Goal: Task Accomplishment & Management: Manage account settings

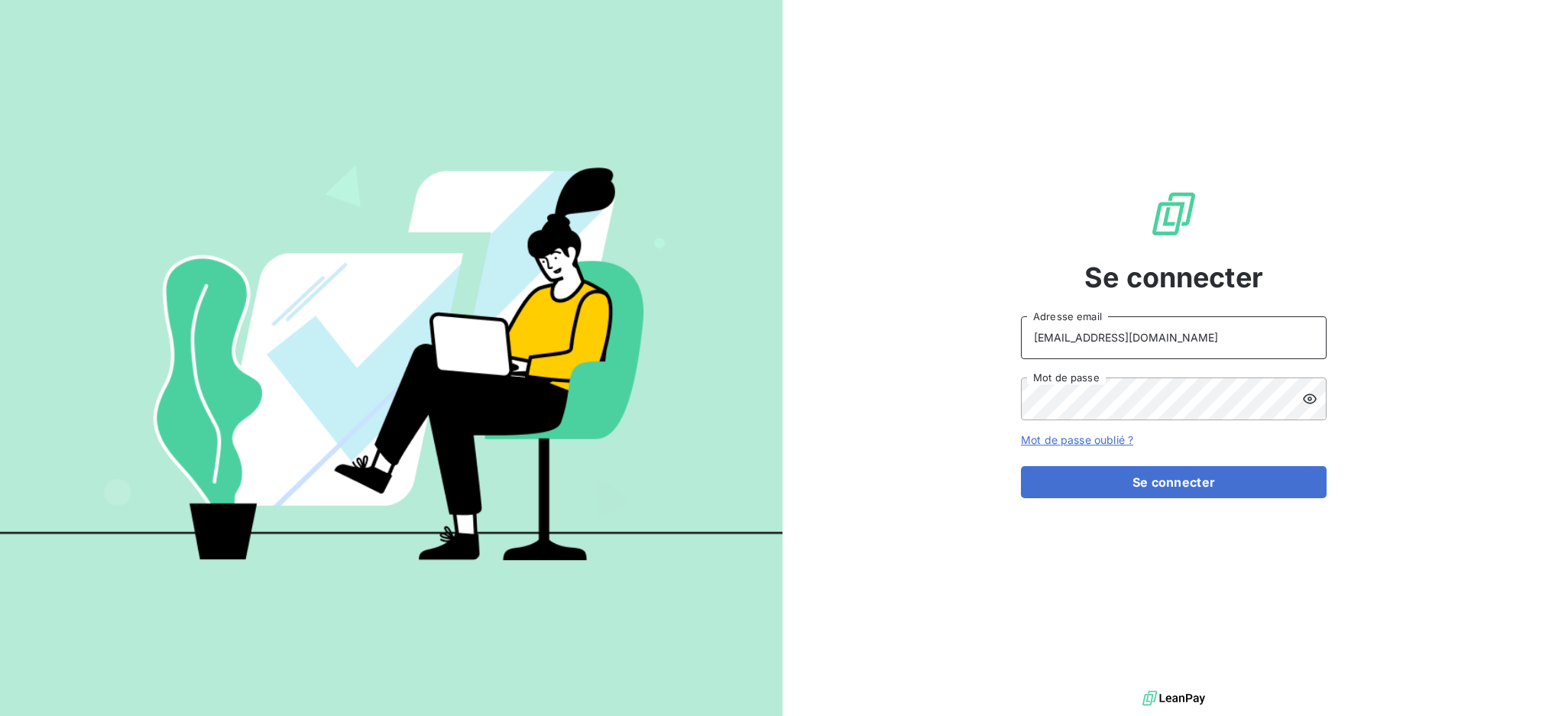
drag, startPoint x: 1176, startPoint y: 334, endPoint x: 1163, endPoint y: 353, distance: 23.1
click at [1176, 334] on input "[EMAIL_ADDRESS][DOMAIN_NAME]" at bounding box center [1174, 337] width 306 height 43
type input "[EMAIL_ADDRESS][DOMAIN_NAME]"
click at [1140, 471] on button "Se connecter" at bounding box center [1174, 482] width 306 height 32
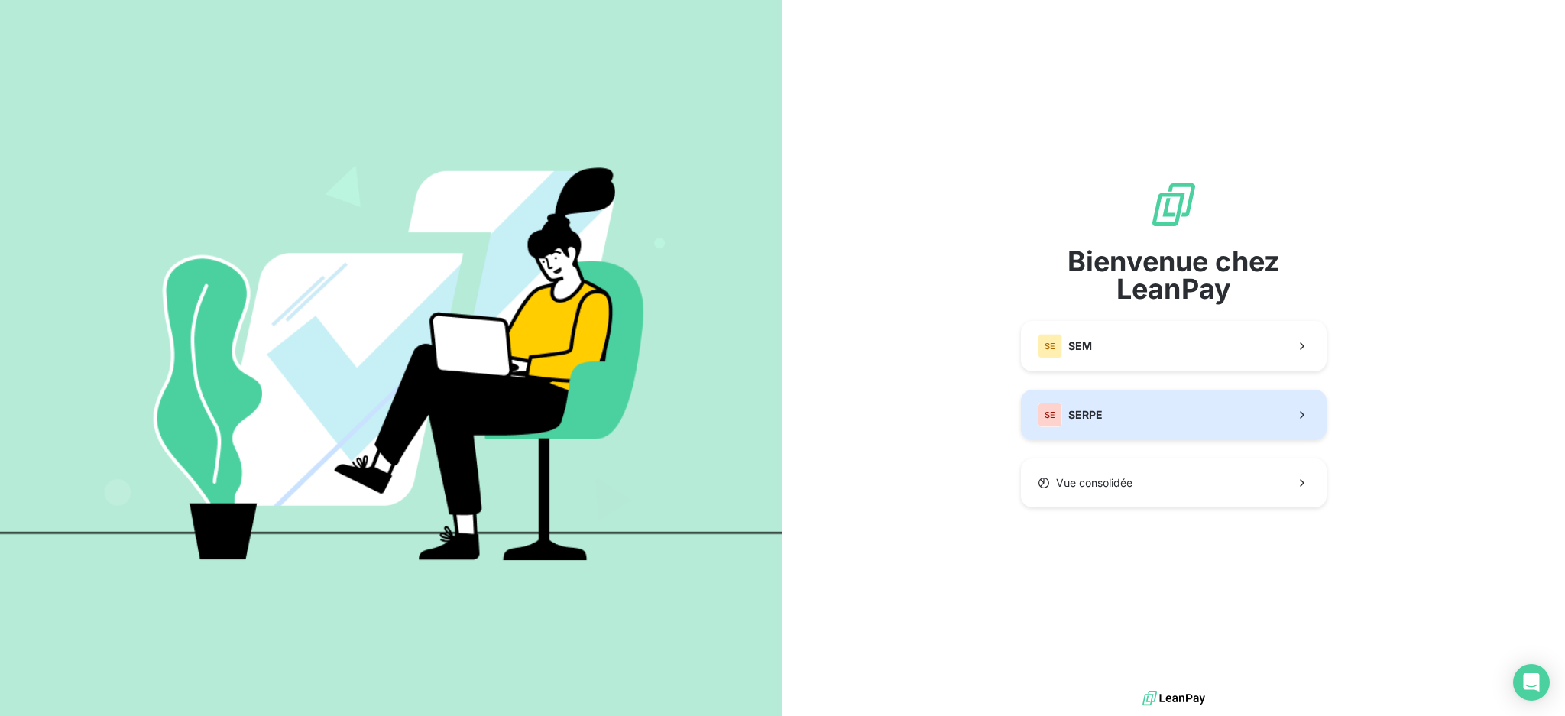
click at [1108, 423] on button "SE SERPE" at bounding box center [1174, 415] width 306 height 50
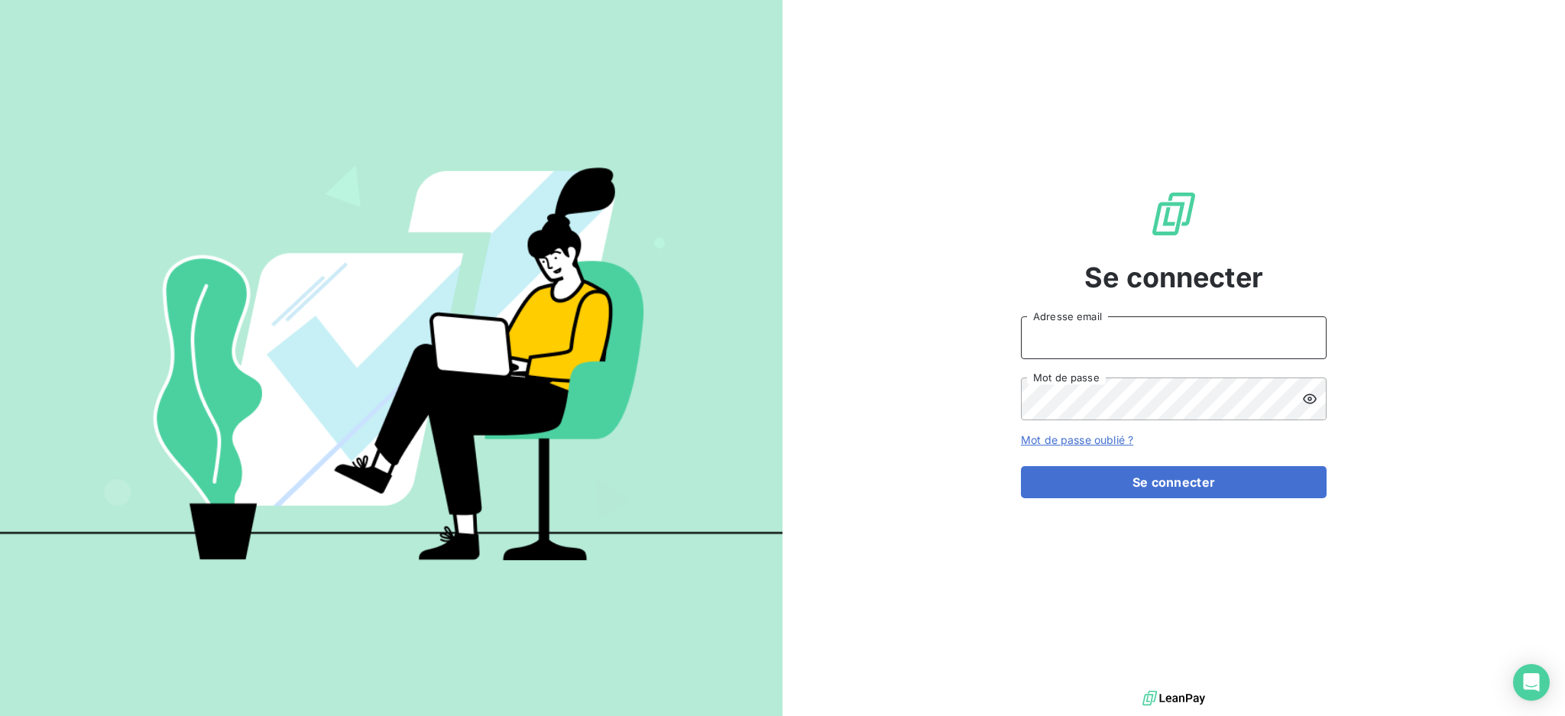
type input "[EMAIL_ADDRESS][DOMAIN_NAME]"
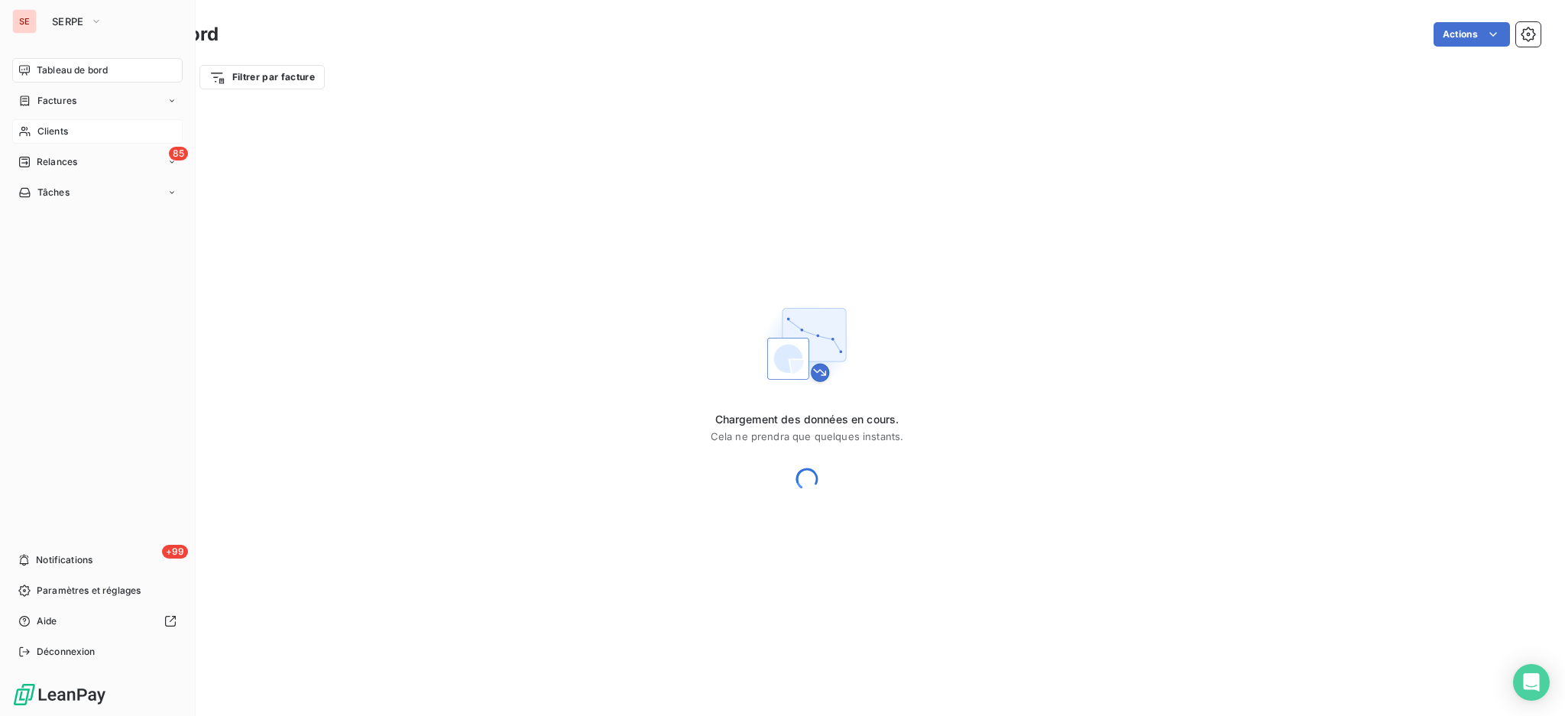
click at [51, 131] on span "Clients" at bounding box center [52, 132] width 31 height 14
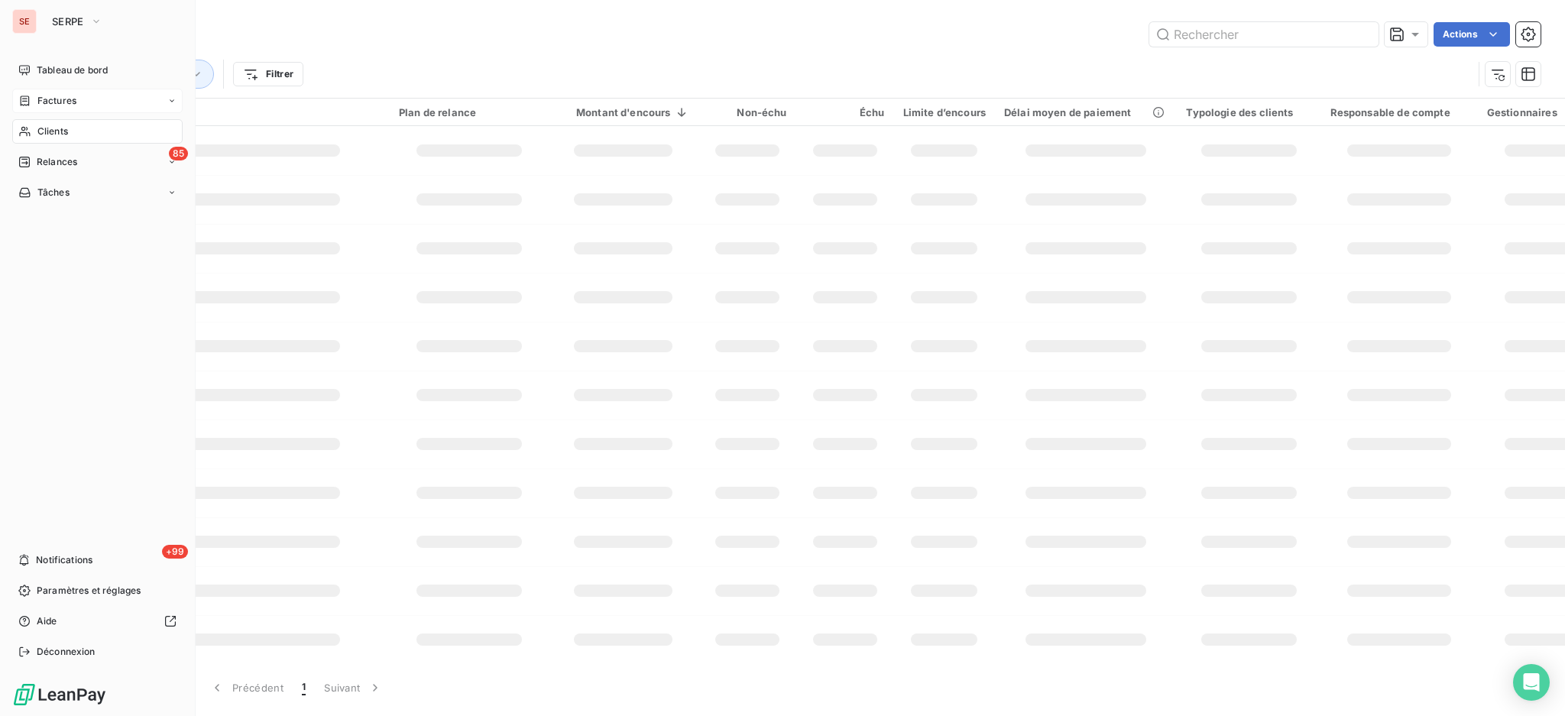
click at [39, 99] on span "Factures" at bounding box center [56, 101] width 39 height 14
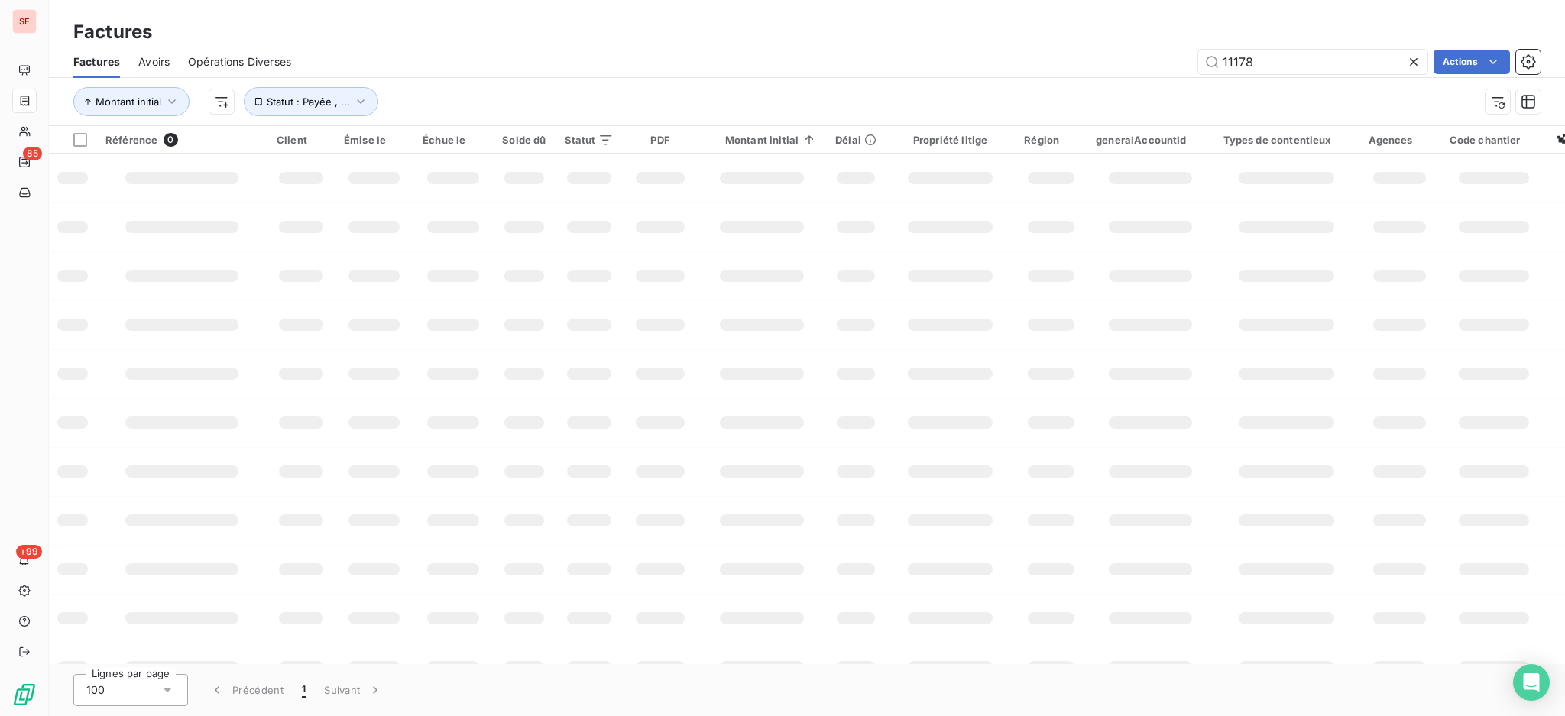
click at [1419, 66] on icon at bounding box center [1413, 61] width 15 height 15
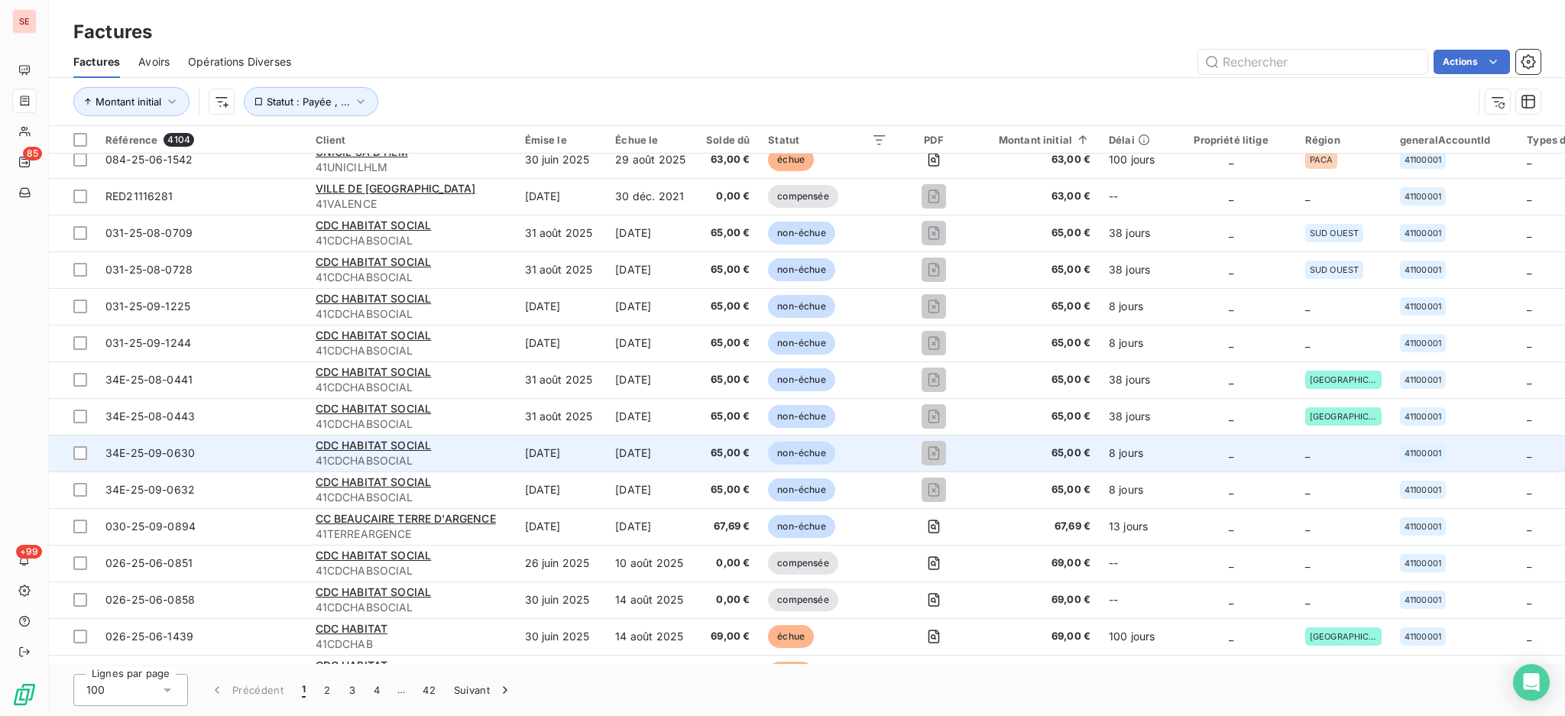
scroll to position [3164, 0]
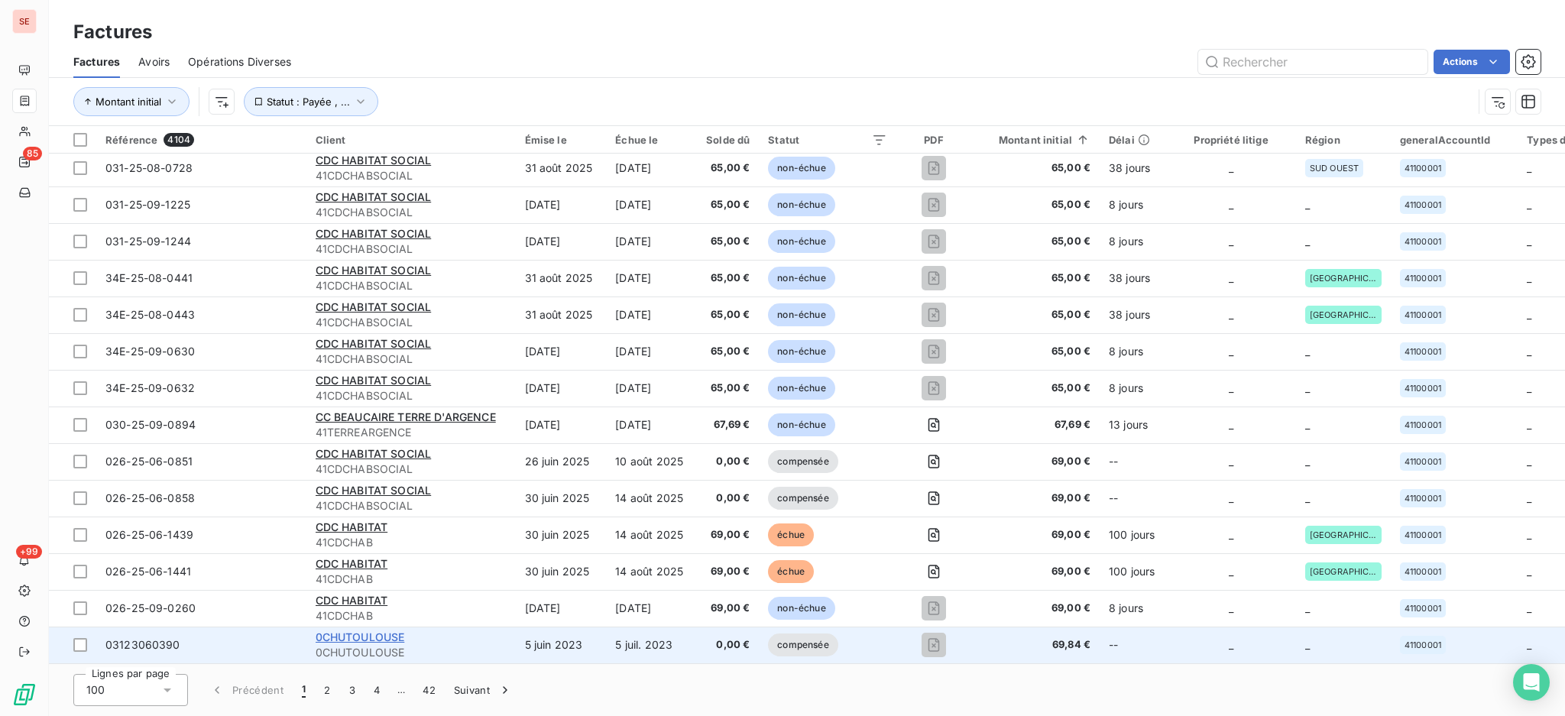
click at [360, 634] on span "0CHUTOULOUSE" at bounding box center [360, 637] width 89 height 13
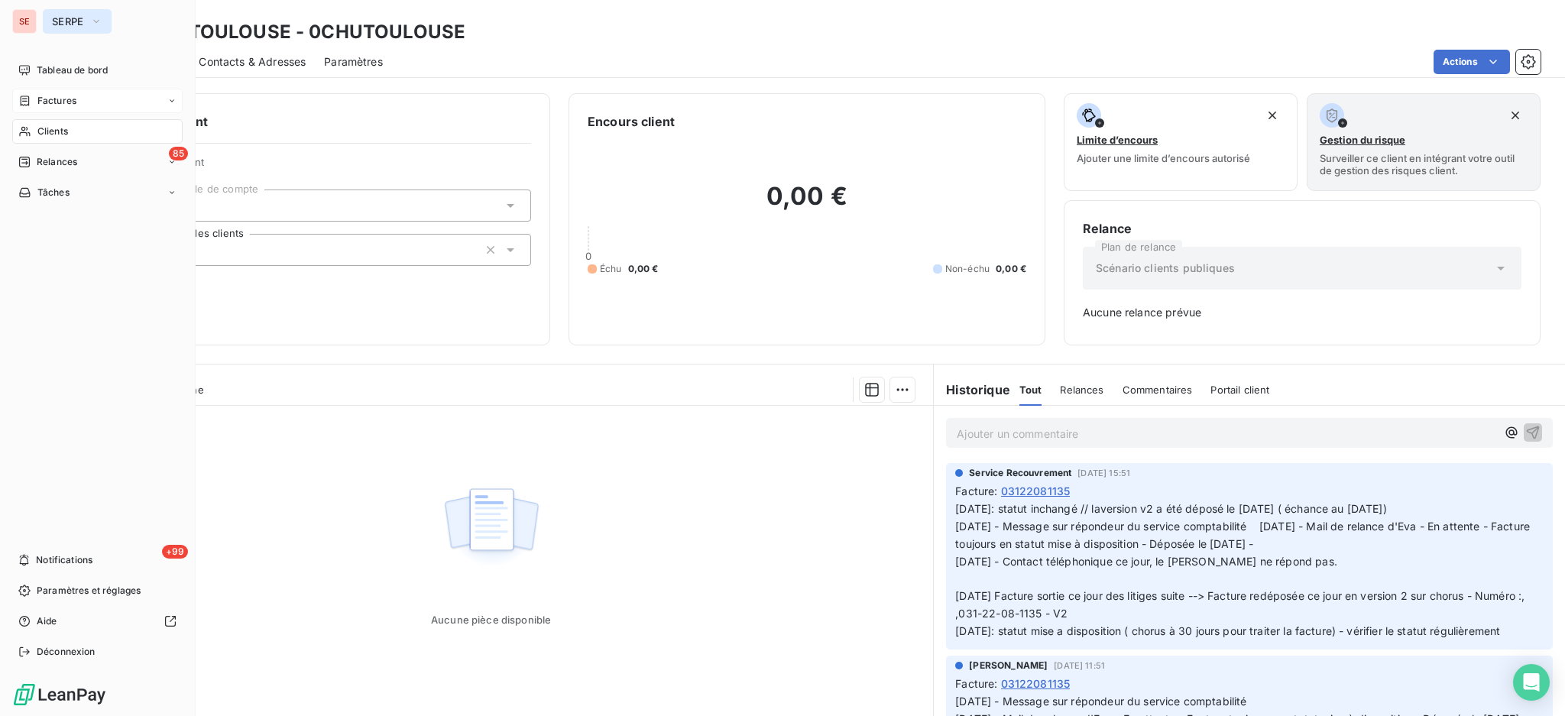
click at [88, 22] on button "SERPE" at bounding box center [77, 21] width 69 height 24
click at [88, 21] on button "SERPE" at bounding box center [77, 21] width 69 height 24
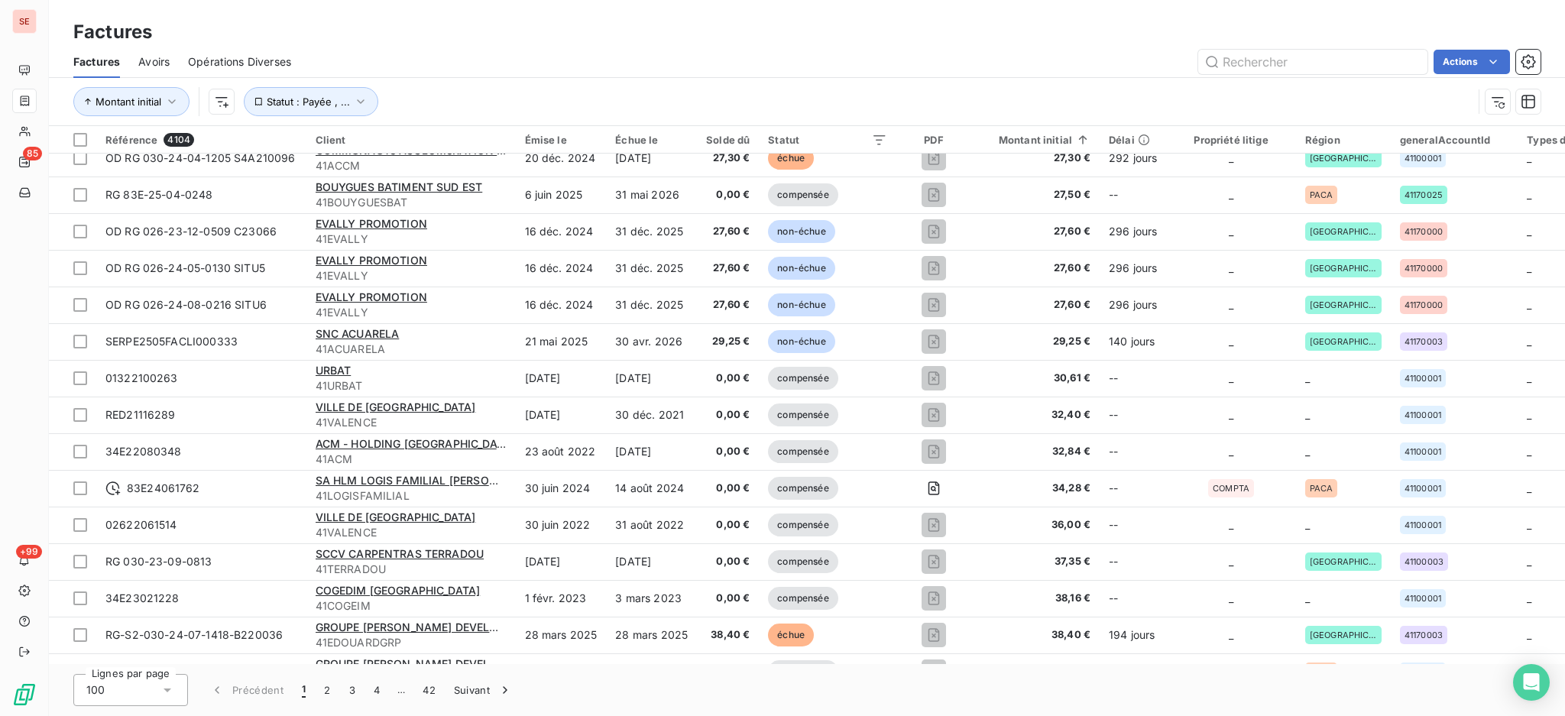
scroll to position [1325, 0]
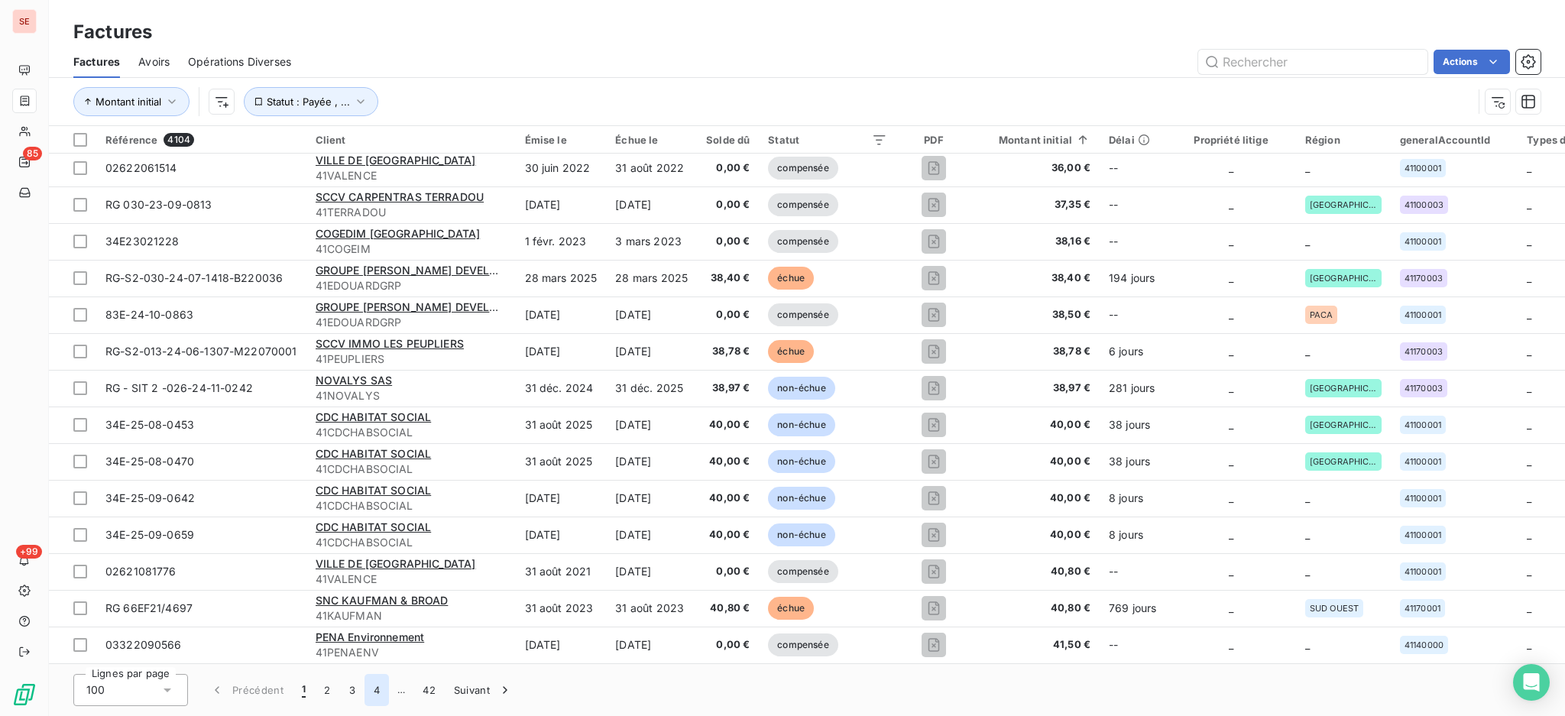
click at [375, 693] on button "4" at bounding box center [377, 690] width 24 height 32
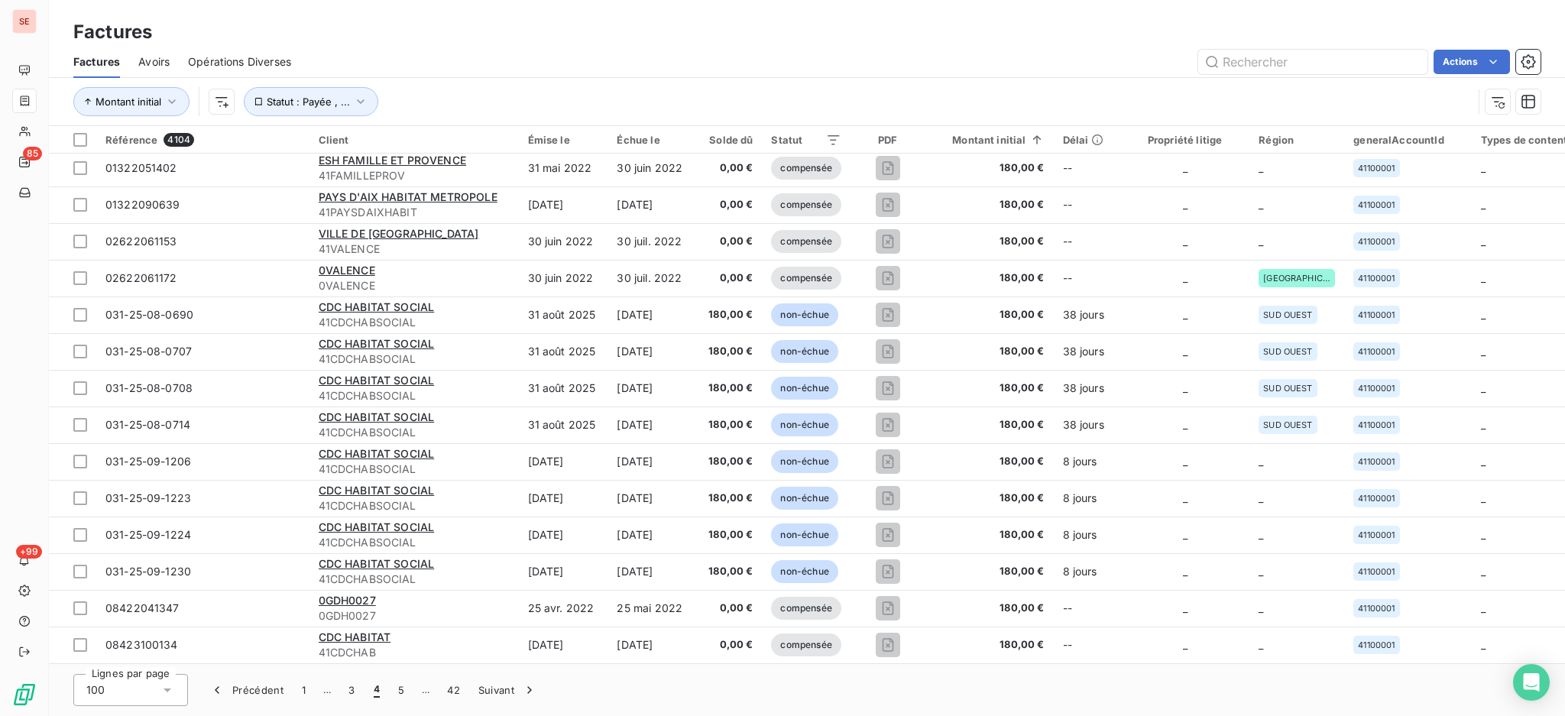
scroll to position [3164, 0]
click at [397, 695] on button "5" at bounding box center [401, 690] width 24 height 32
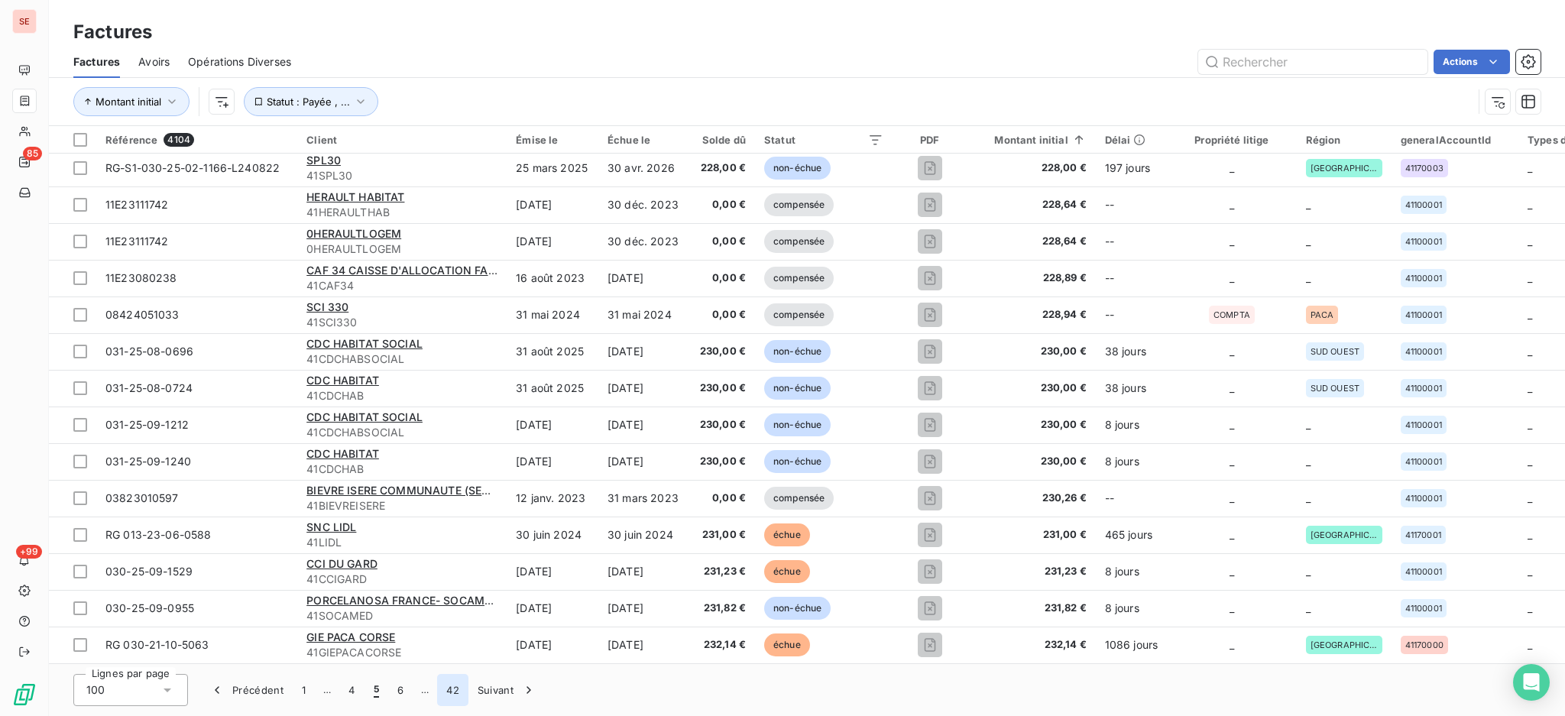
click at [454, 694] on button "42" at bounding box center [452, 690] width 31 height 32
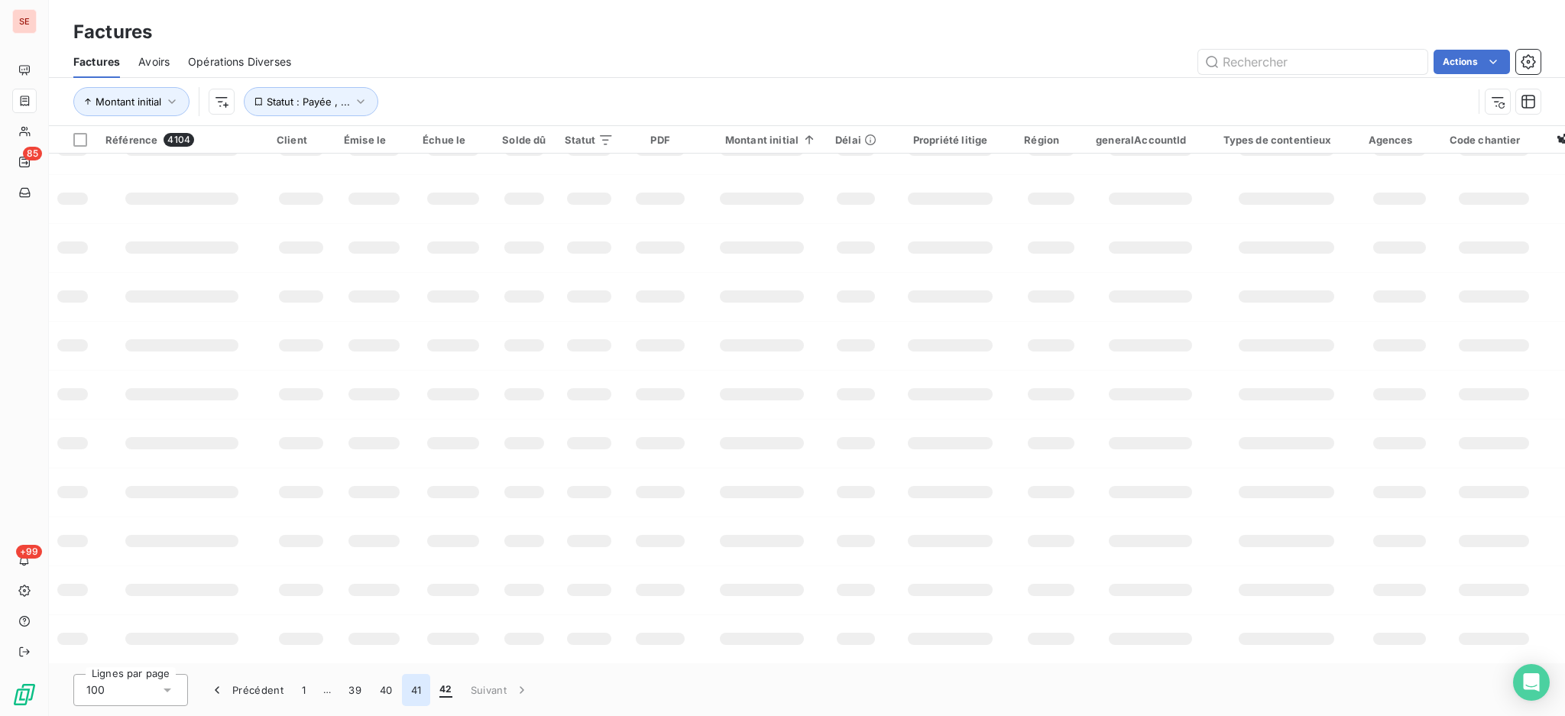
scroll to position [0, 0]
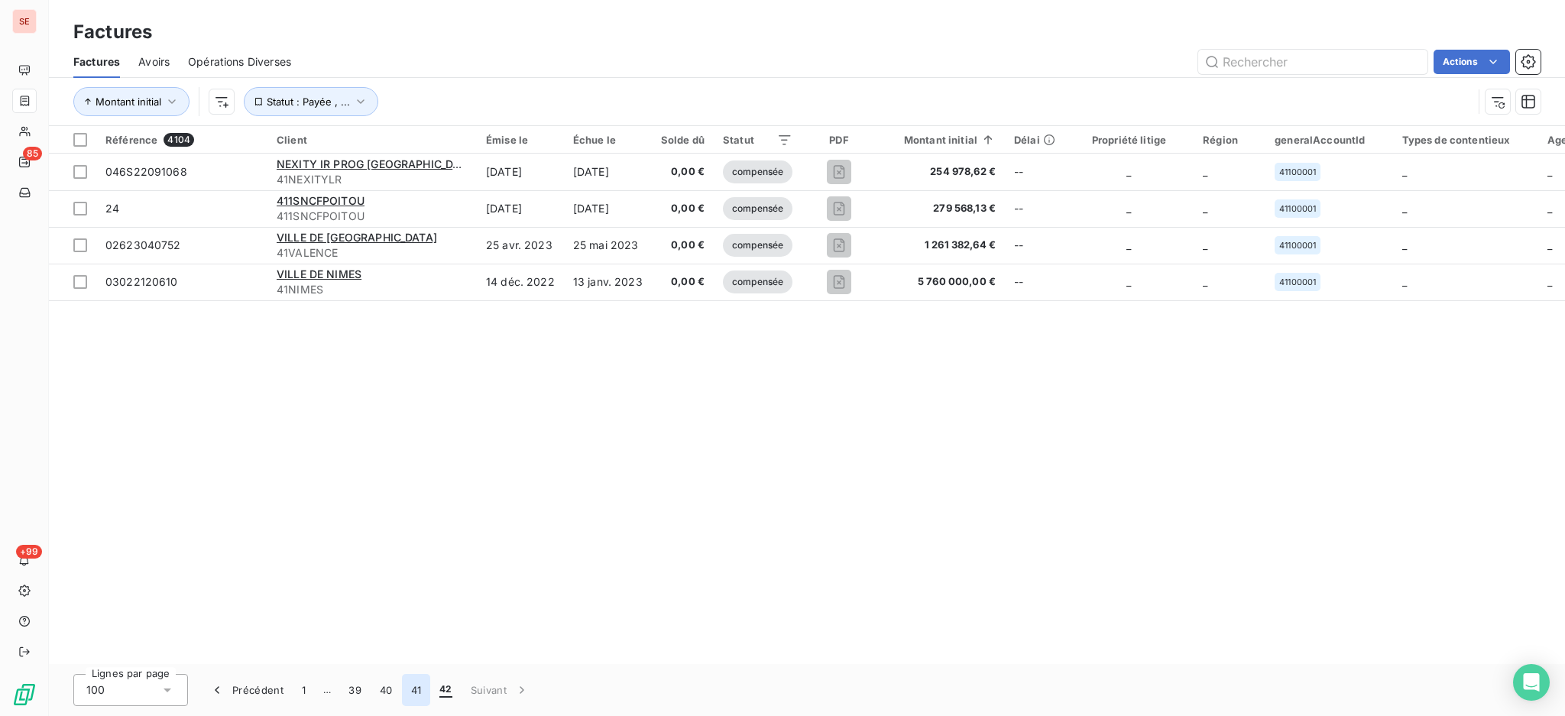
click at [412, 686] on button "41" at bounding box center [416, 690] width 29 height 32
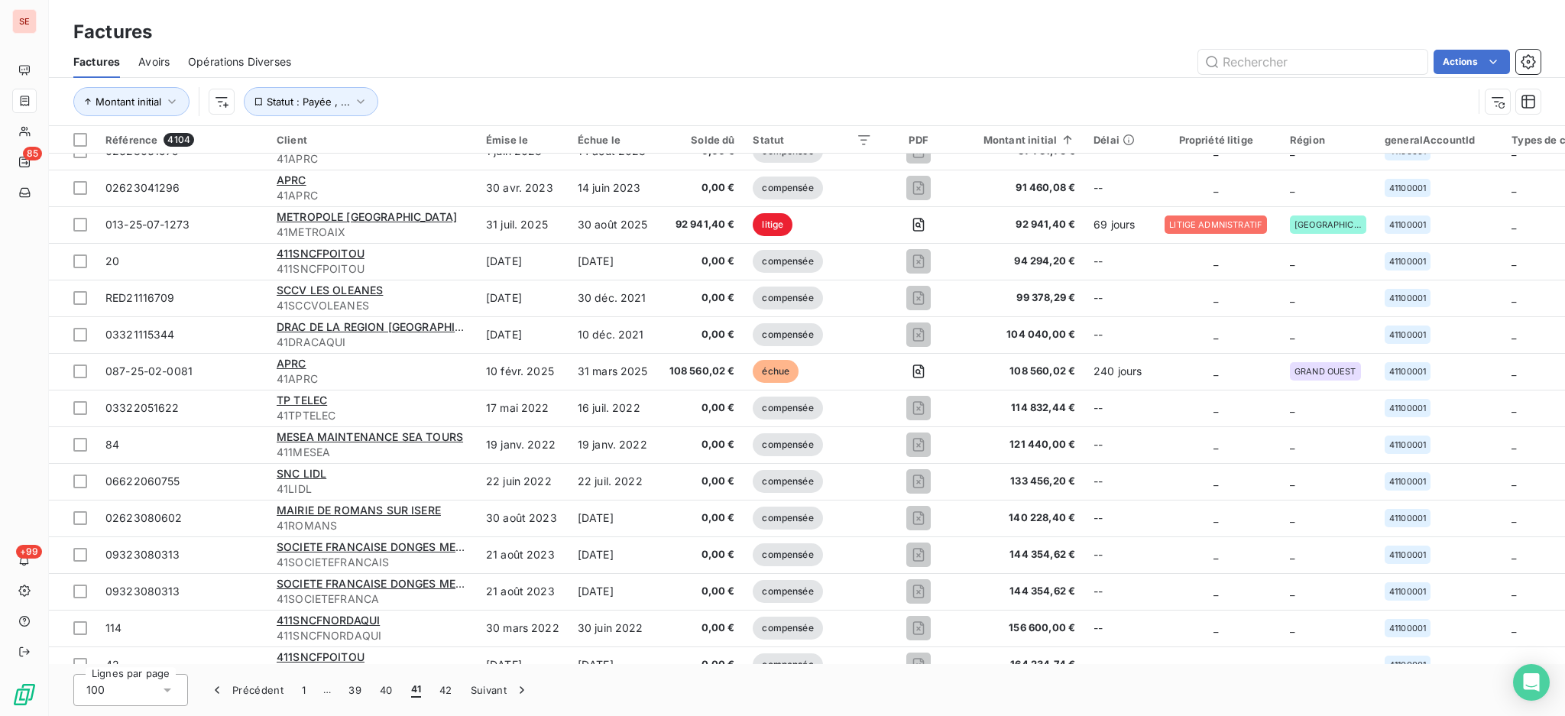
scroll to position [2655, 0]
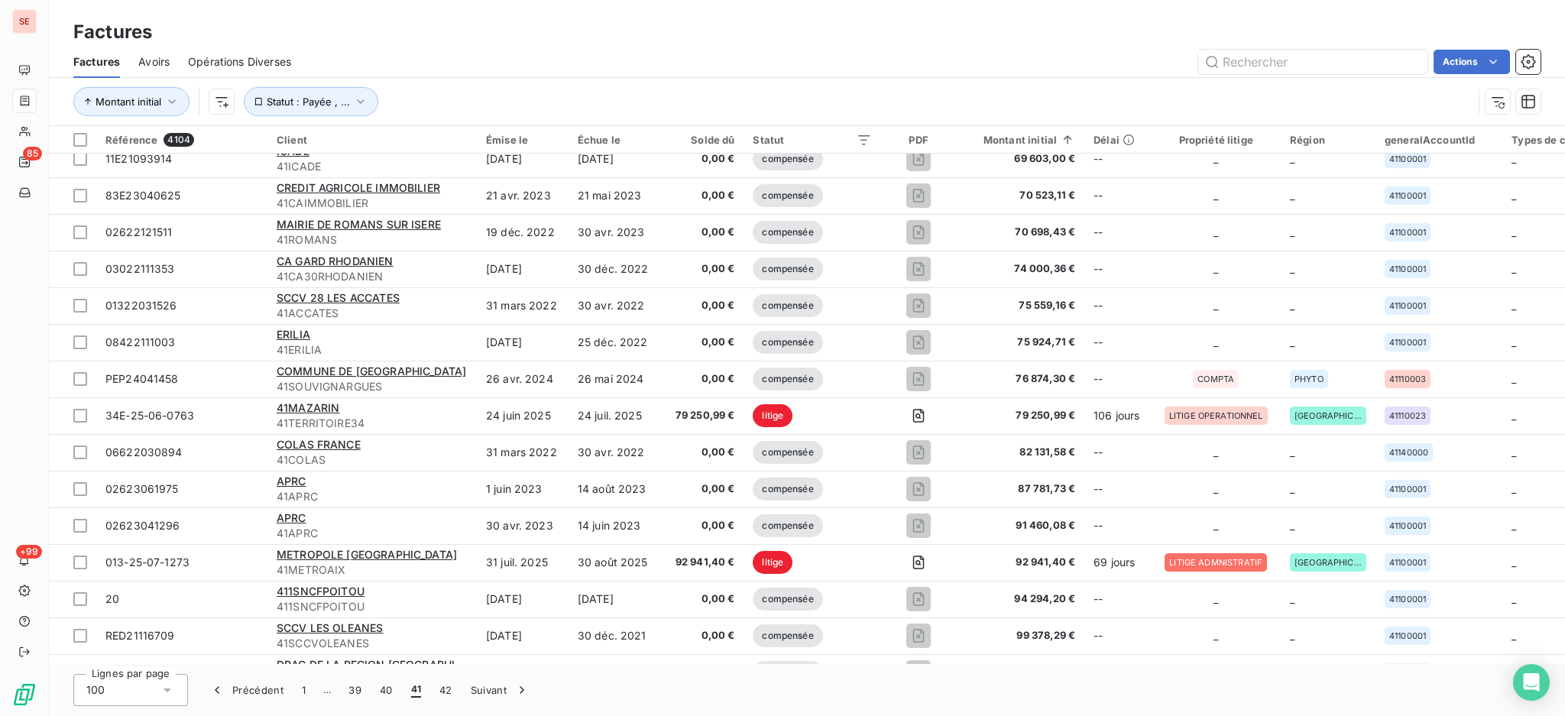
click at [625, 11] on div "Factures Factures Avoirs Opérations Diverses Actions Montant initial Statut : P…" at bounding box center [807, 63] width 1517 height 126
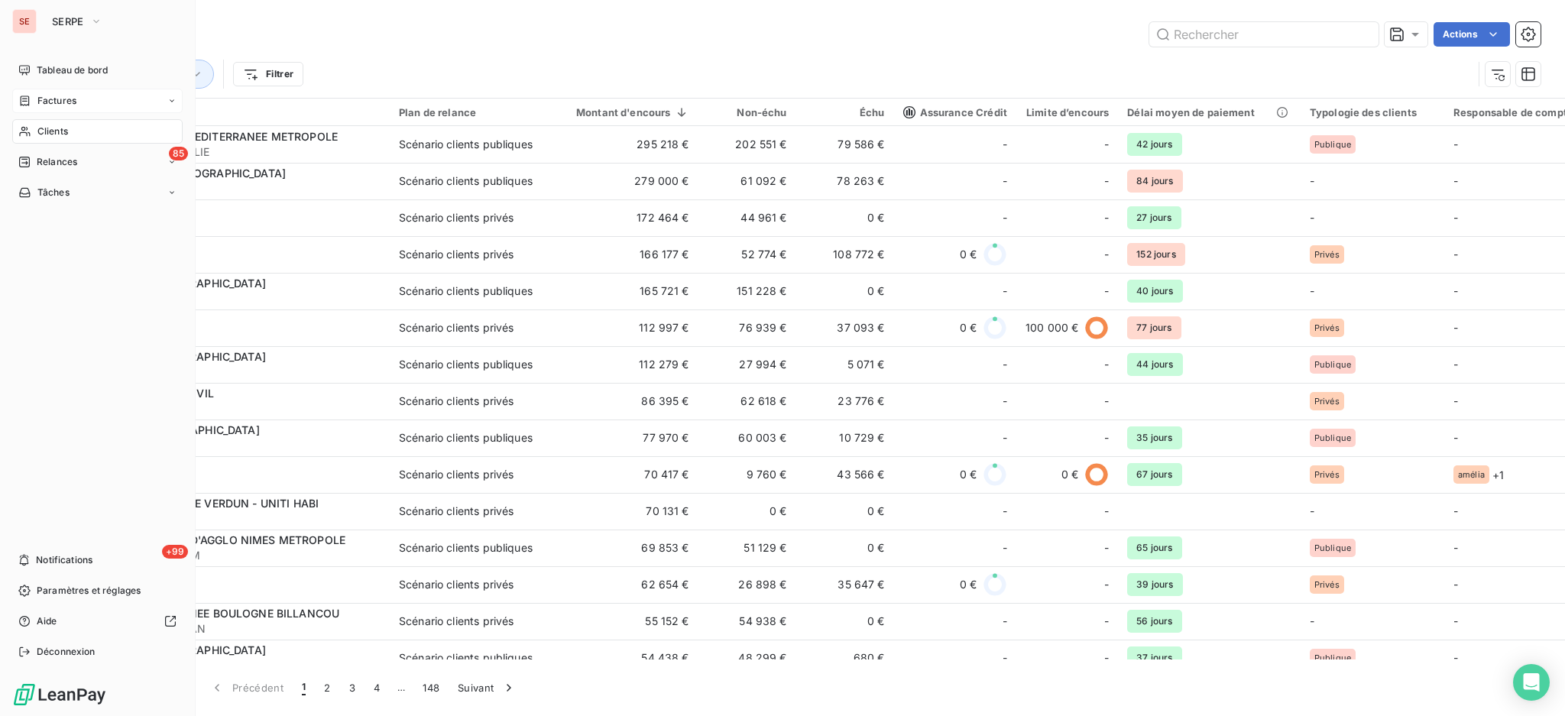
click at [44, 96] on span "Factures" at bounding box center [56, 101] width 39 height 14
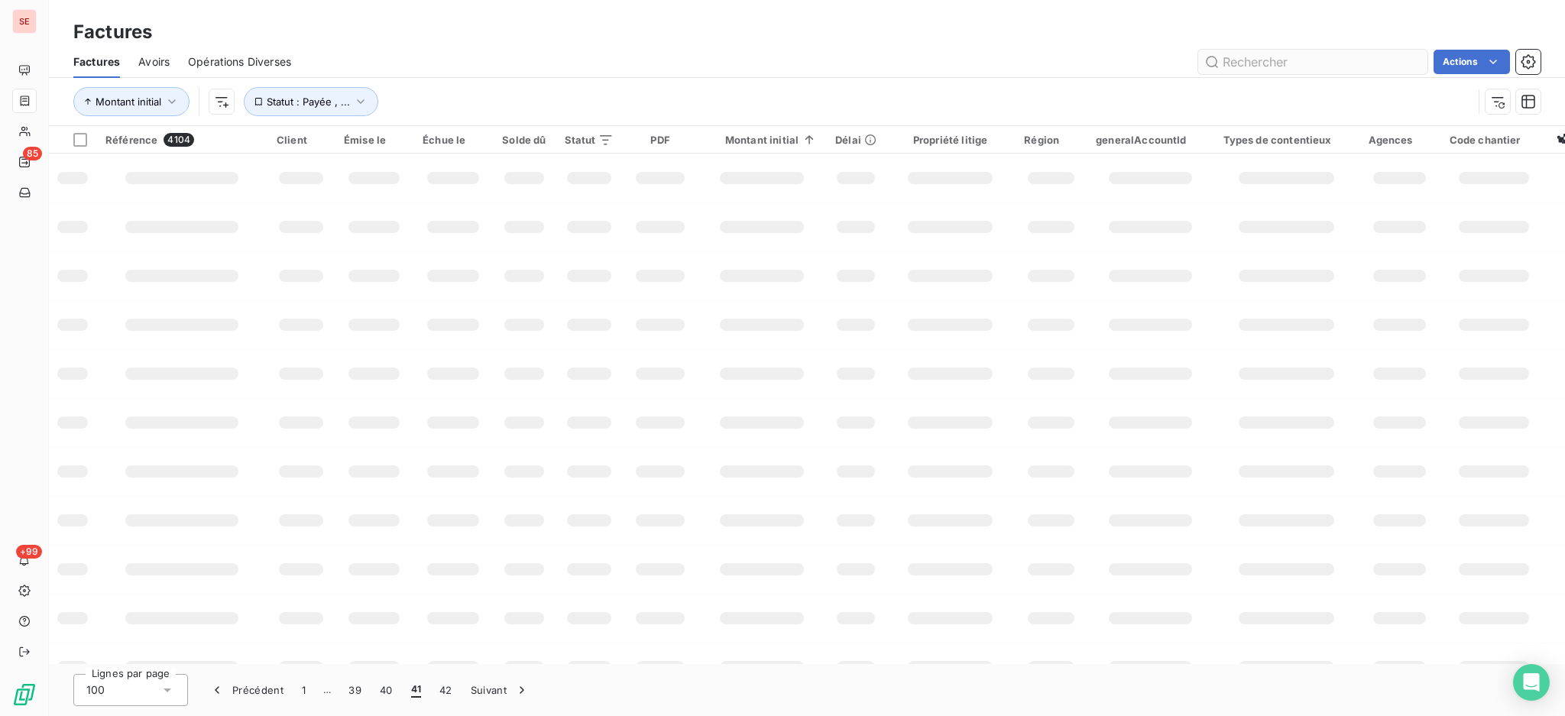
click at [1238, 59] on input "text" at bounding box center [1313, 62] width 229 height 24
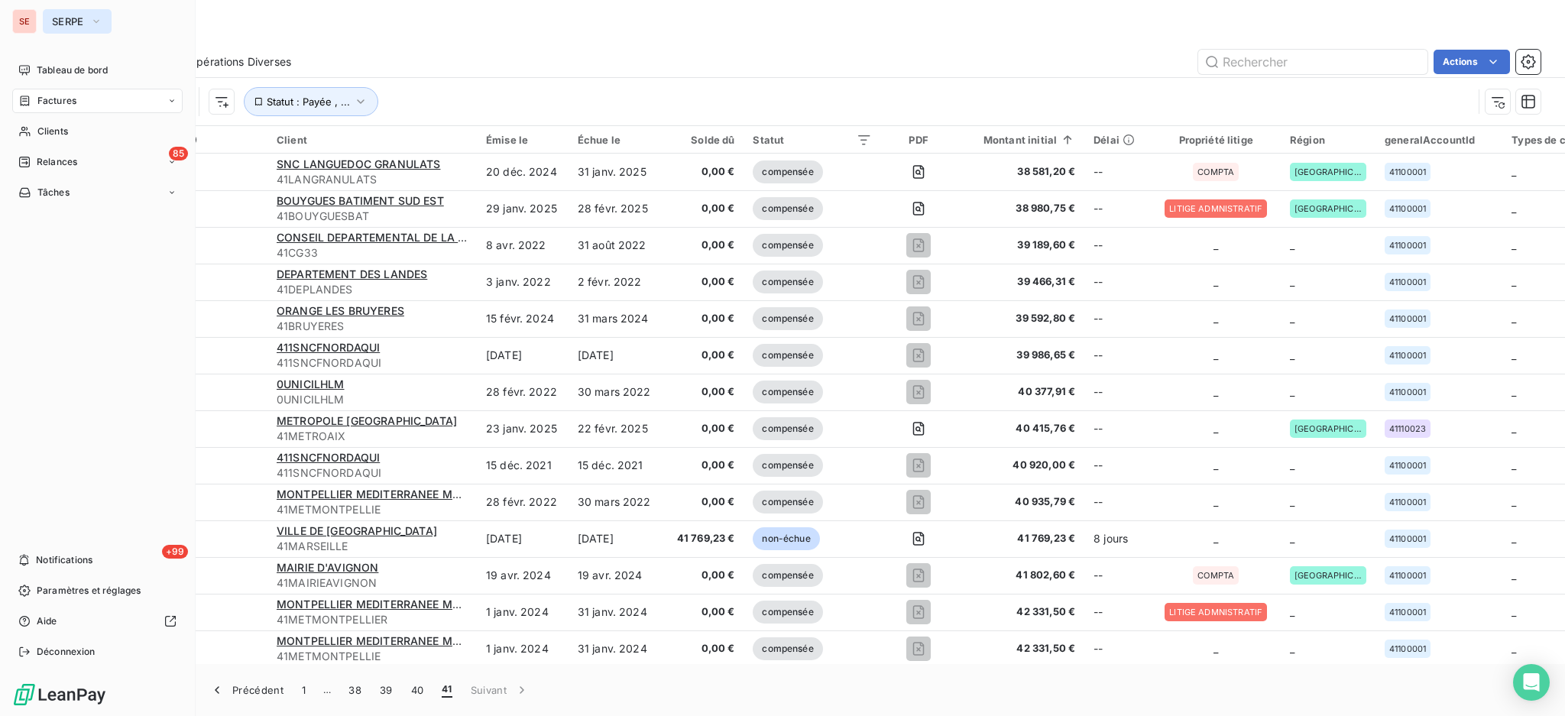
click at [63, 18] on span "SERPE" at bounding box center [68, 21] width 32 height 12
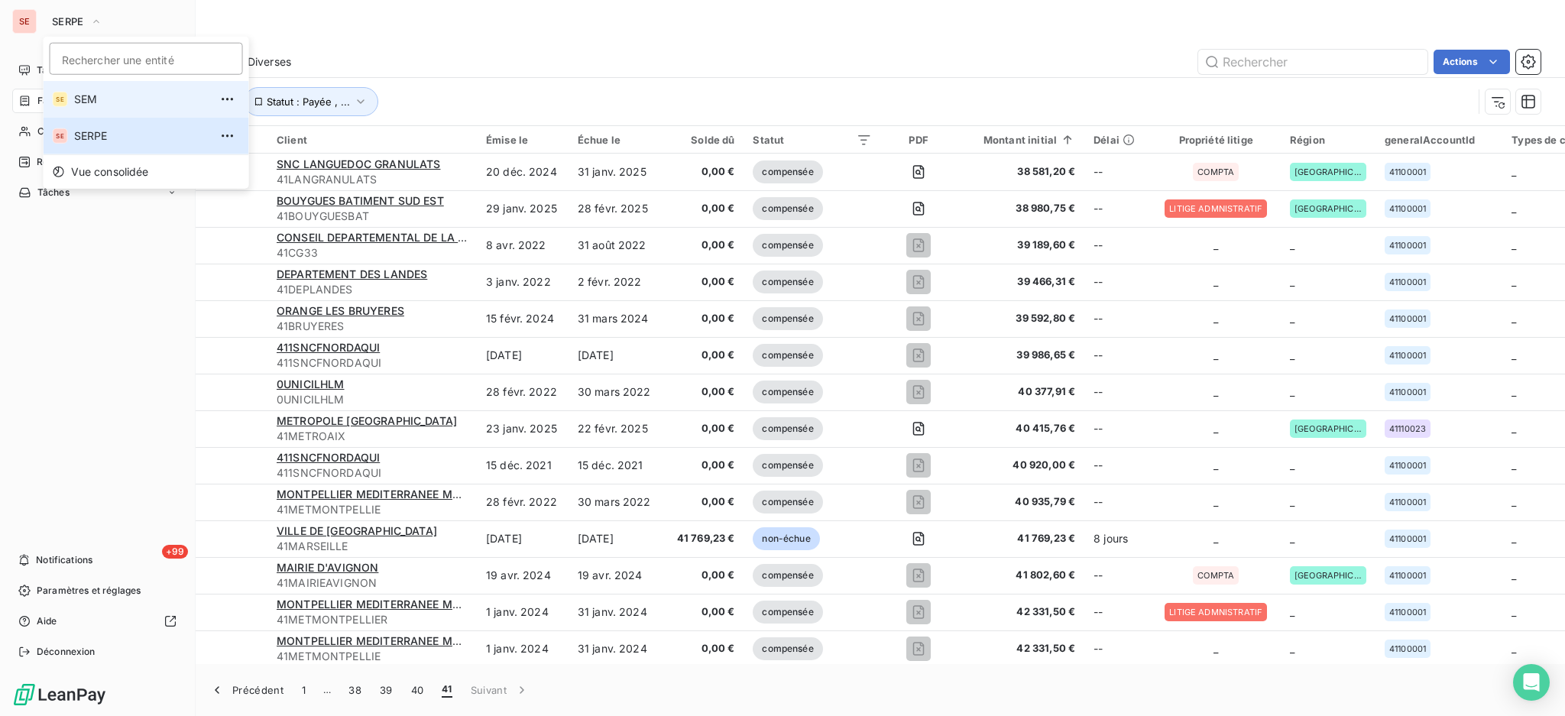
click at [67, 85] on li "SE SEM" at bounding box center [147, 99] width 206 height 37
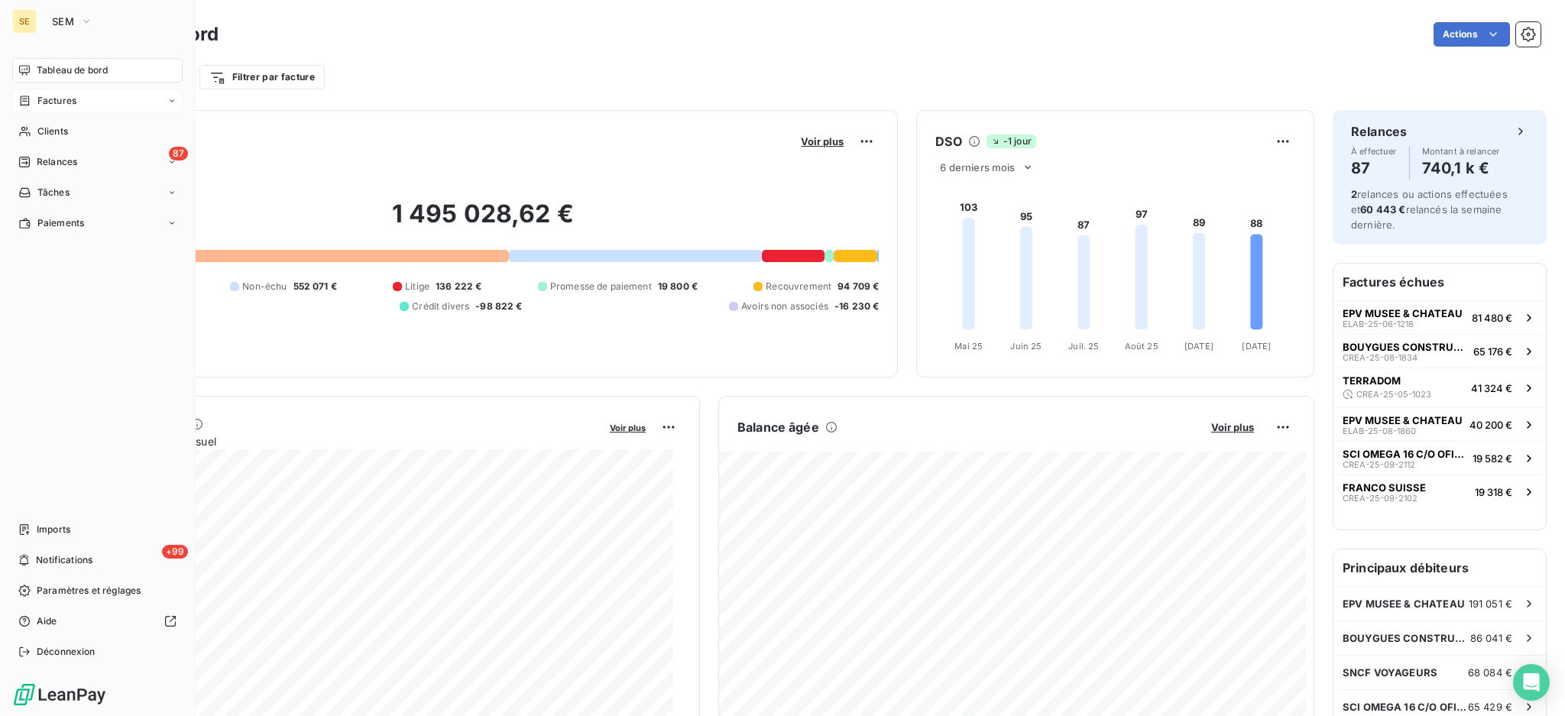
click at [69, 102] on span "Factures" at bounding box center [56, 101] width 39 height 14
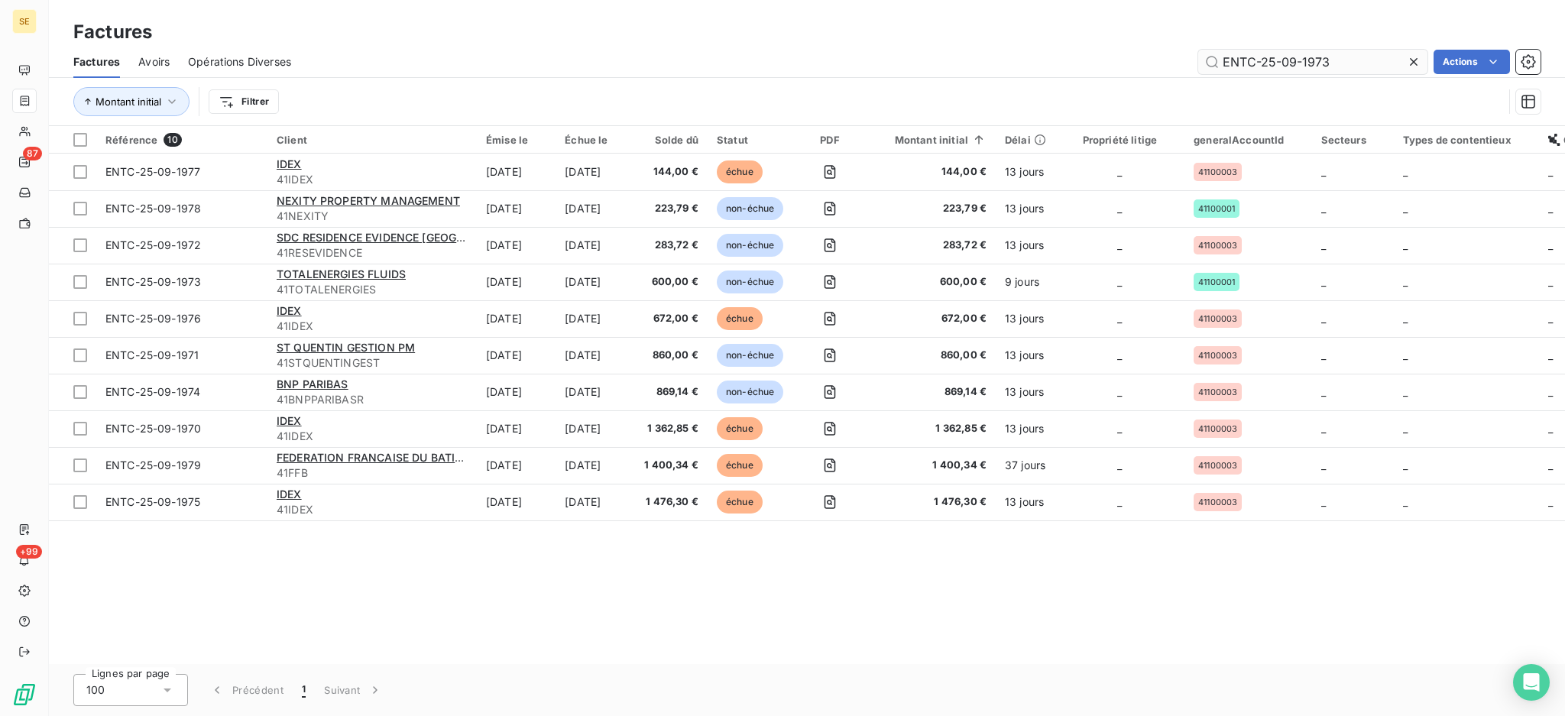
type input "ENTC-25-09-1973"
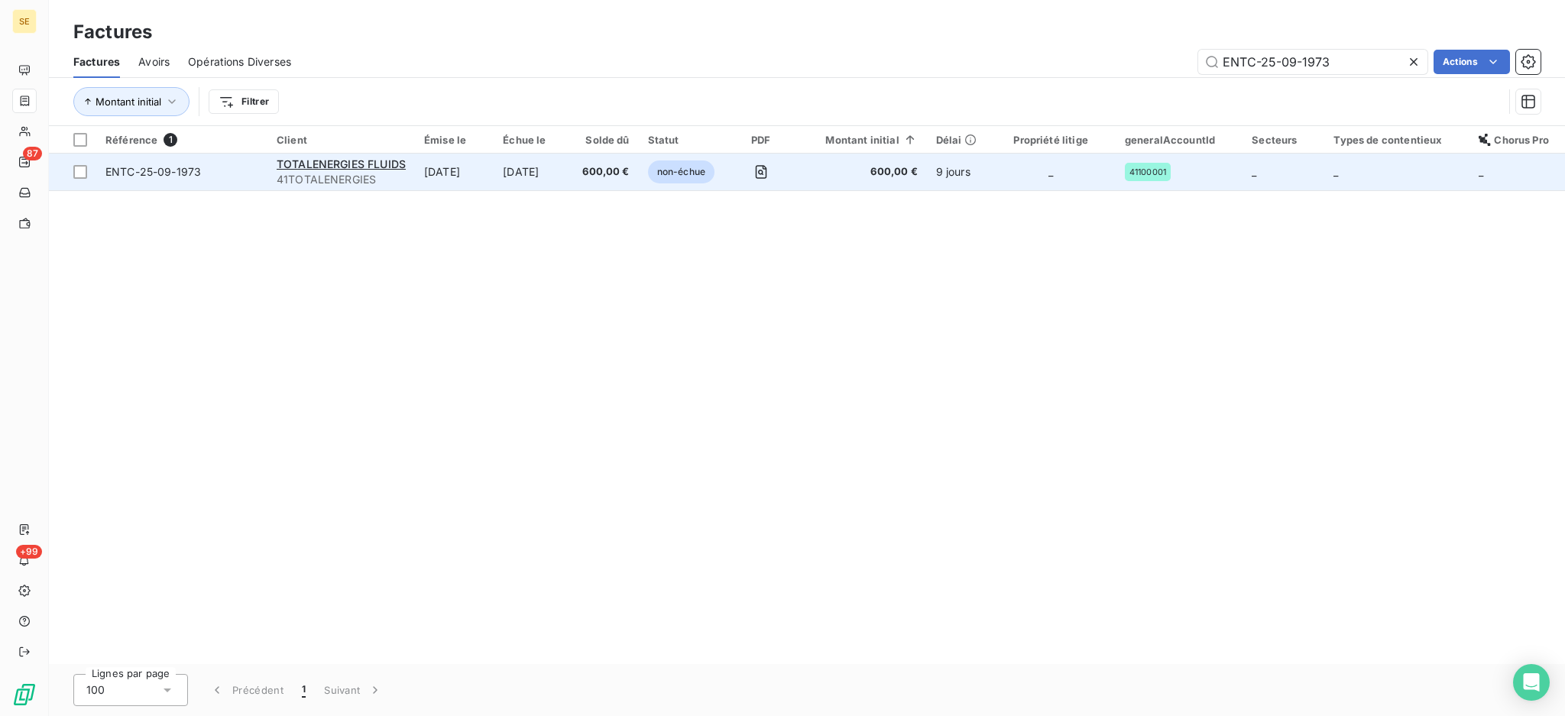
click at [540, 172] on td "[DATE]" at bounding box center [533, 172] width 79 height 37
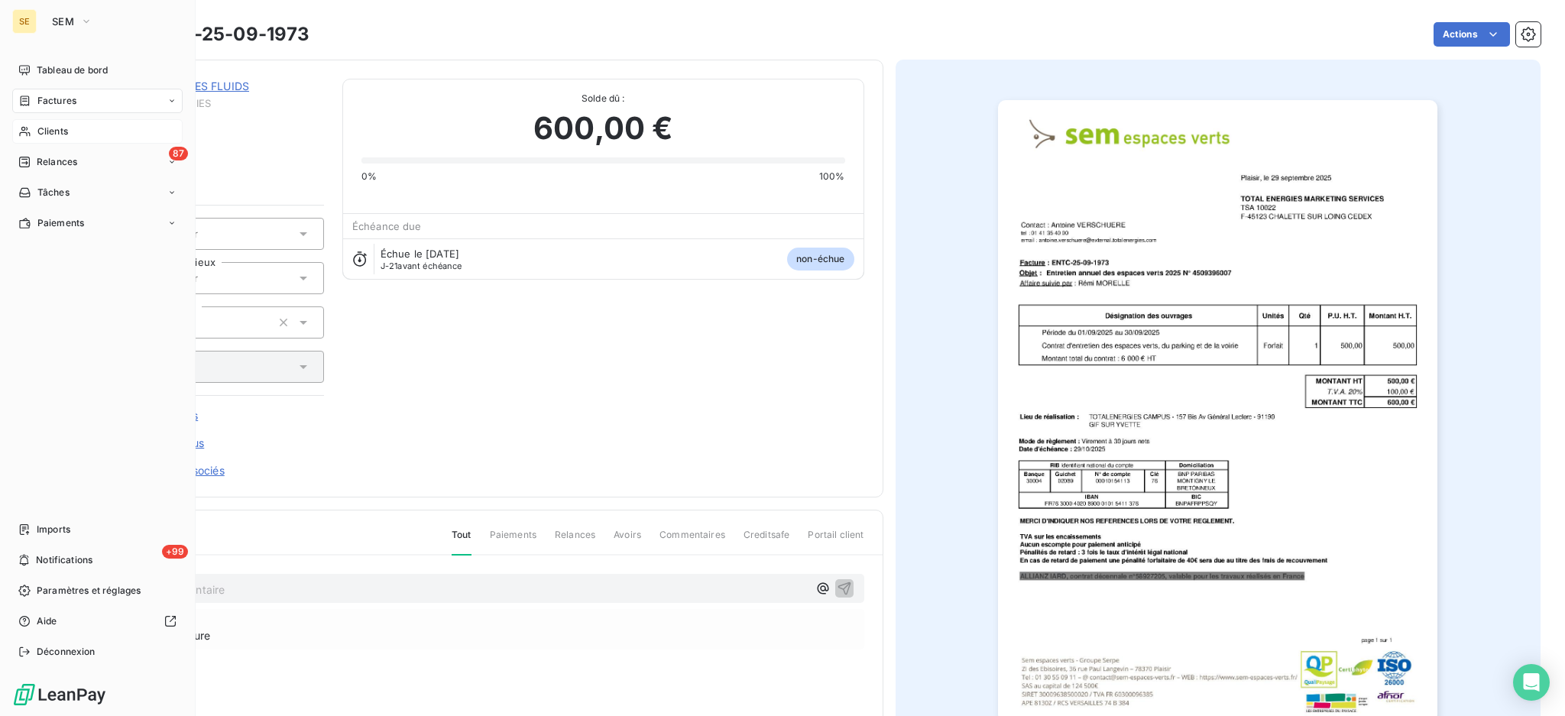
click at [43, 132] on span "Clients" at bounding box center [52, 132] width 31 height 14
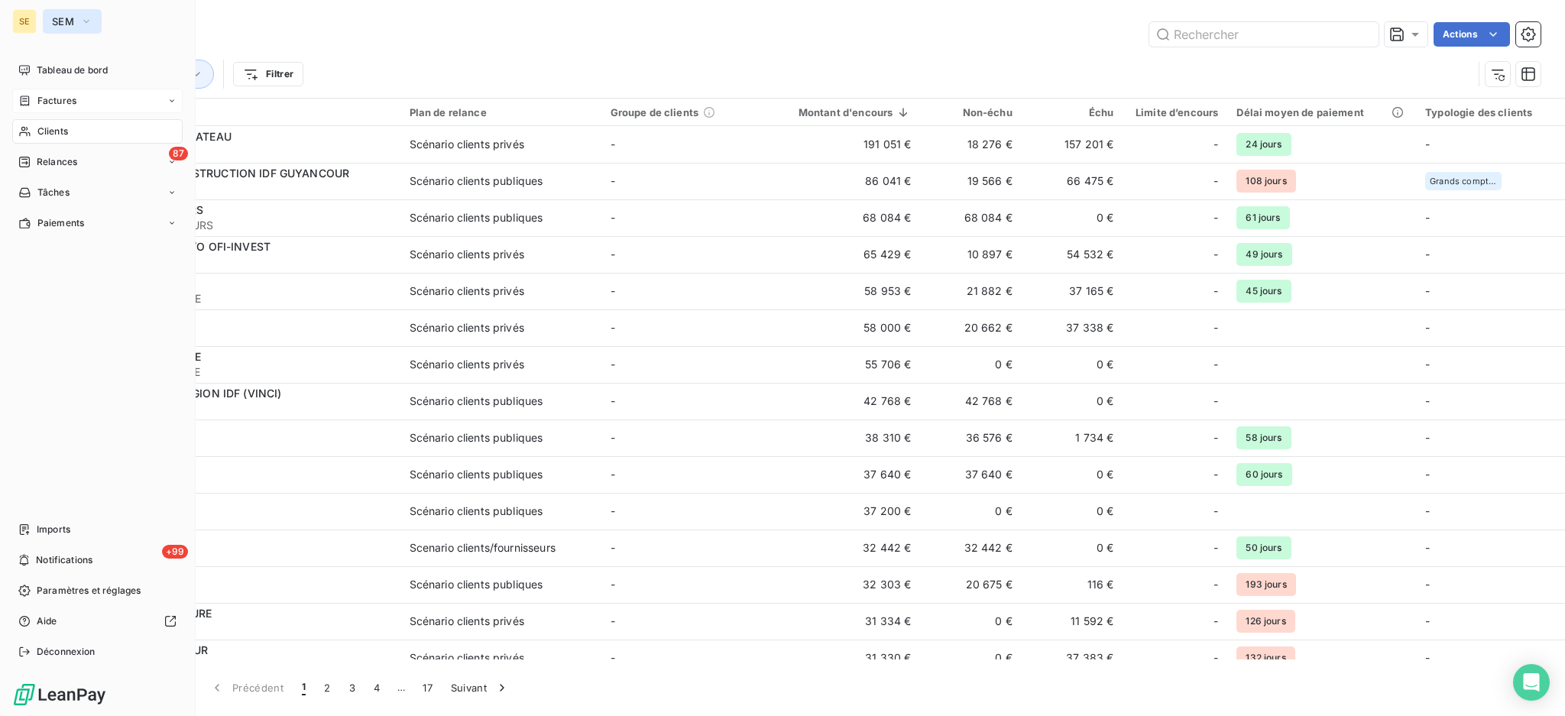
click at [87, 19] on icon "button" at bounding box center [86, 21] width 12 height 15
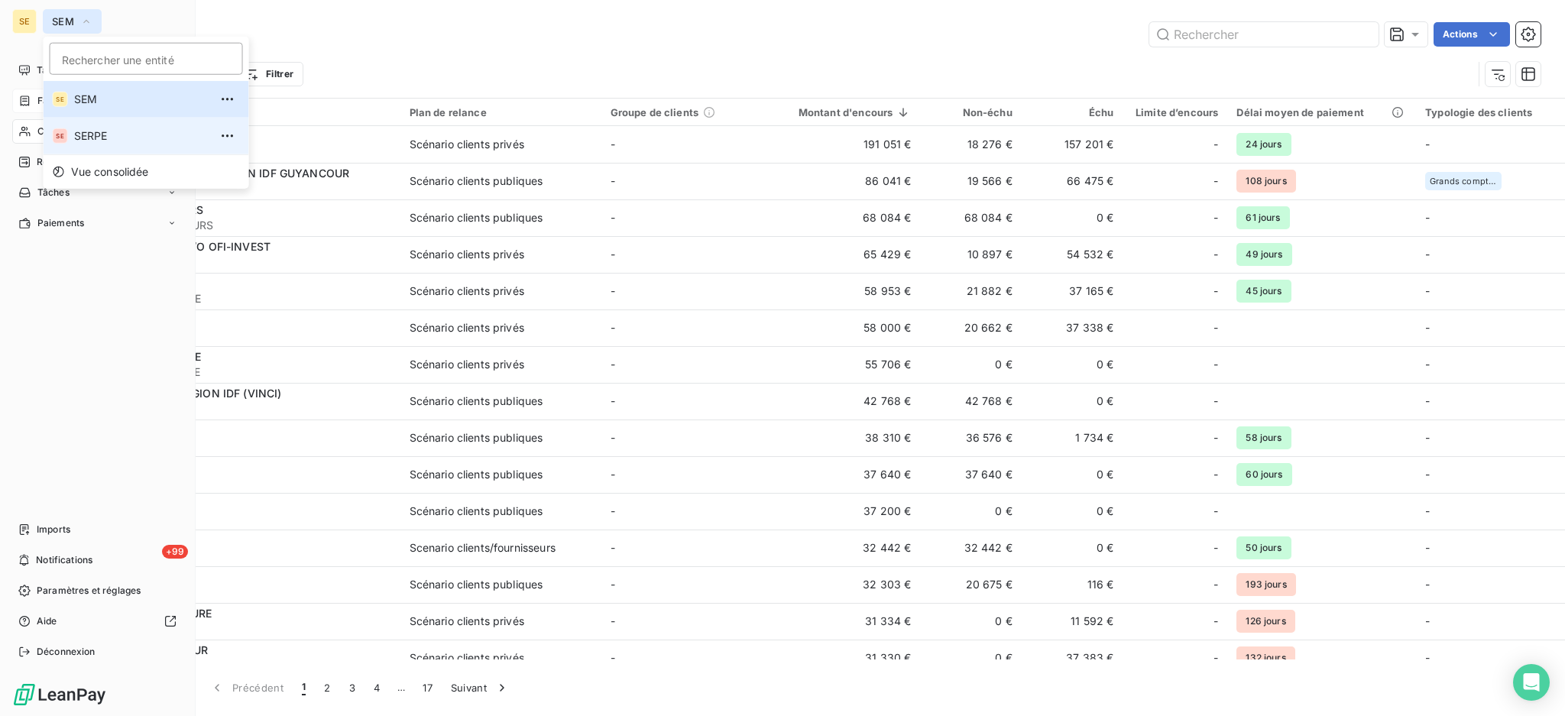
click at [95, 138] on span "SERPE" at bounding box center [141, 135] width 135 height 15
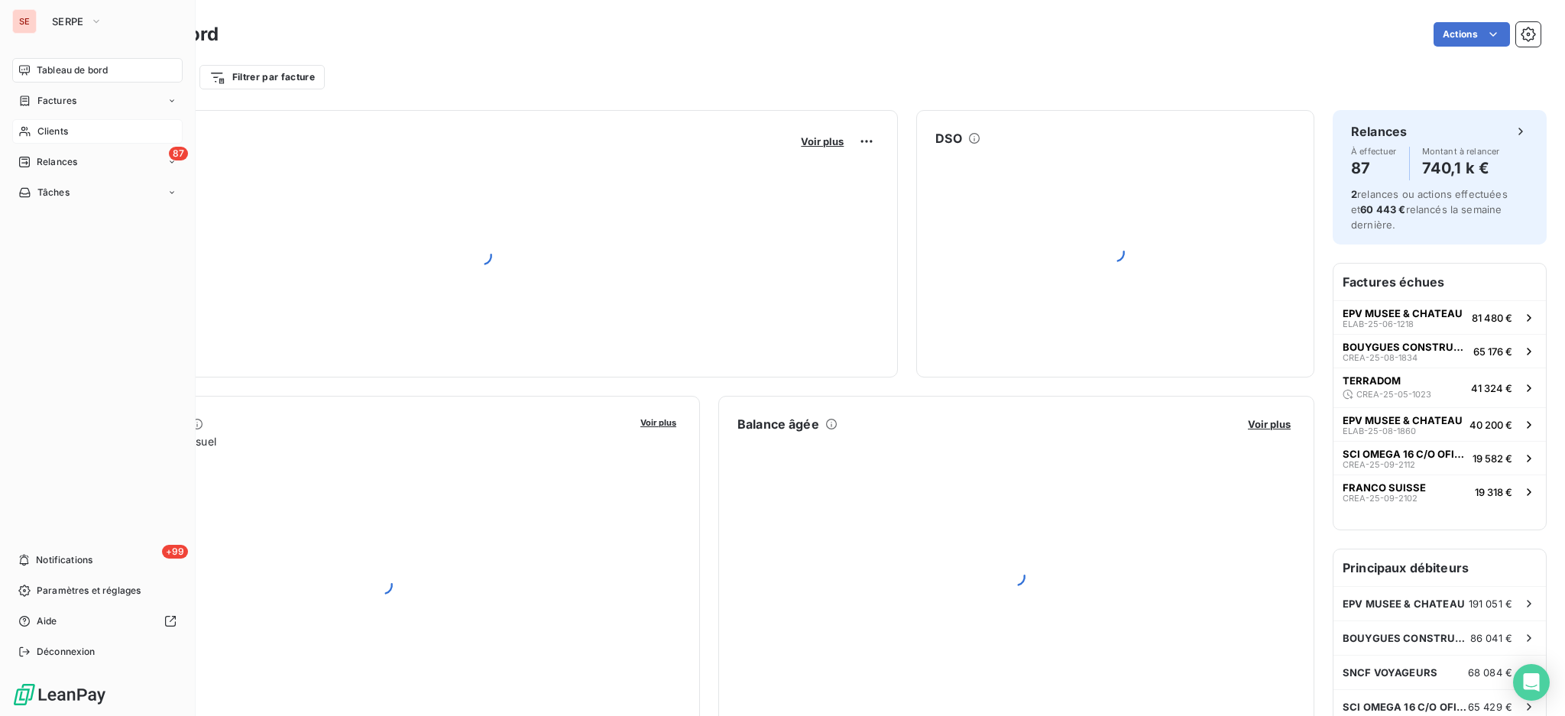
click at [46, 128] on span "Clients" at bounding box center [52, 132] width 31 height 14
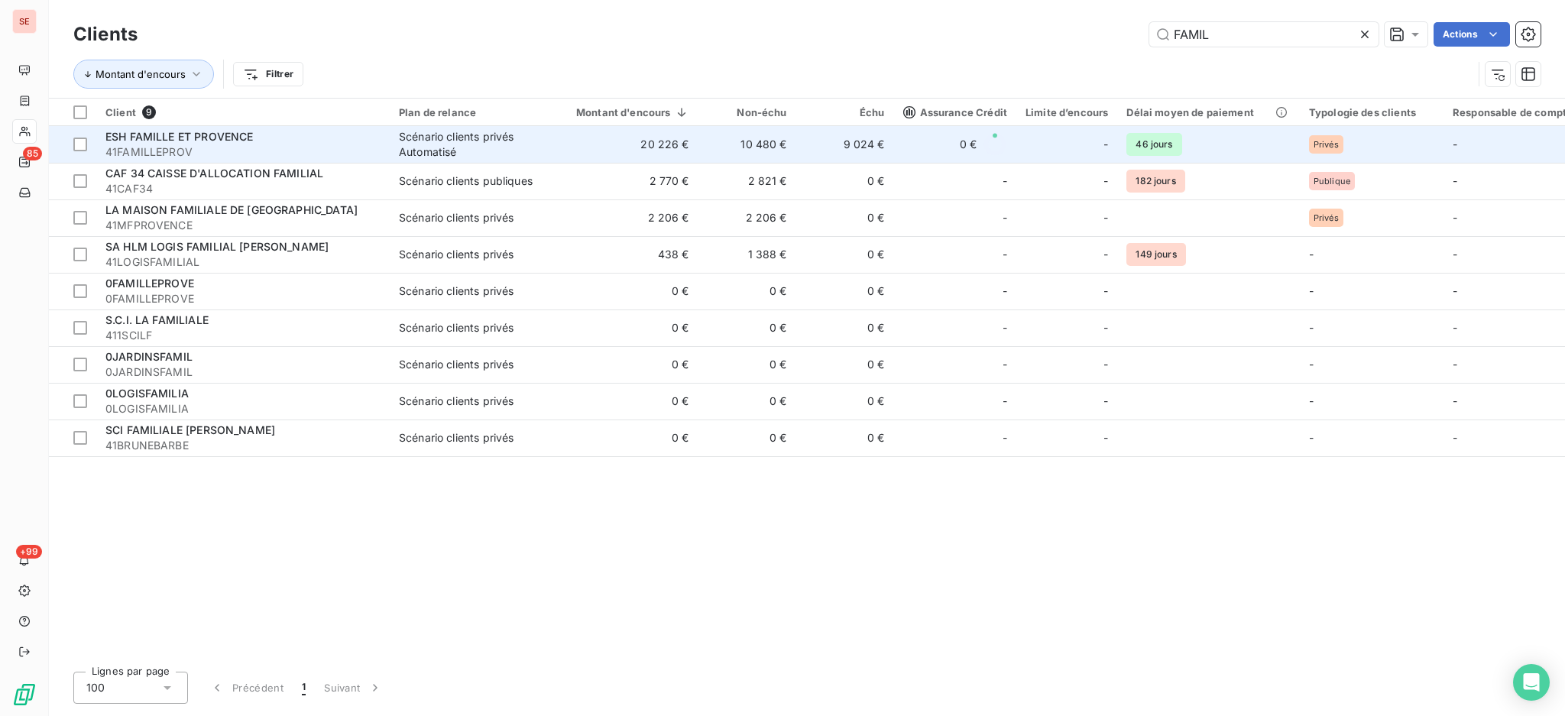
type input "FAMIL"
click at [481, 131] on div "Scénario clients privés Automatisé" at bounding box center [469, 144] width 141 height 31
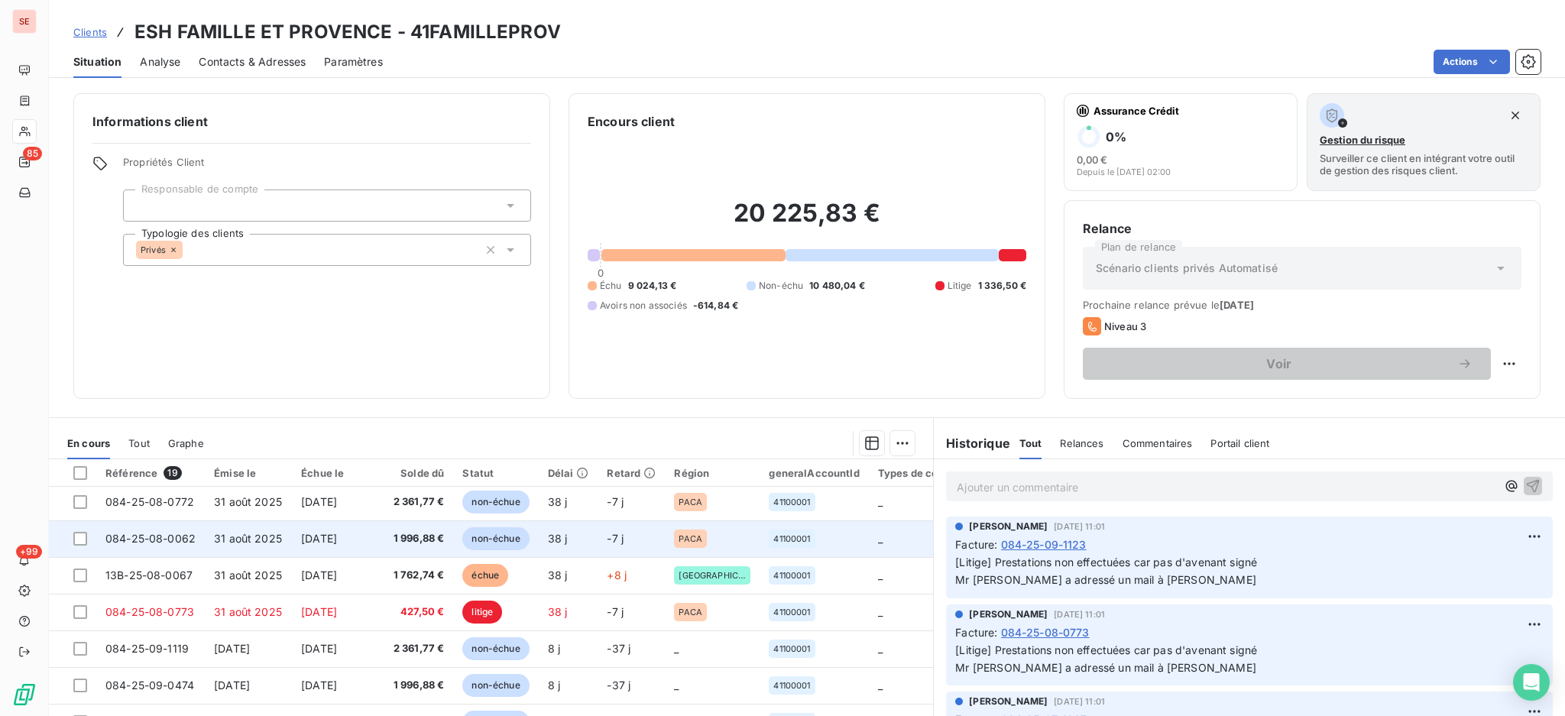
scroll to position [407, 0]
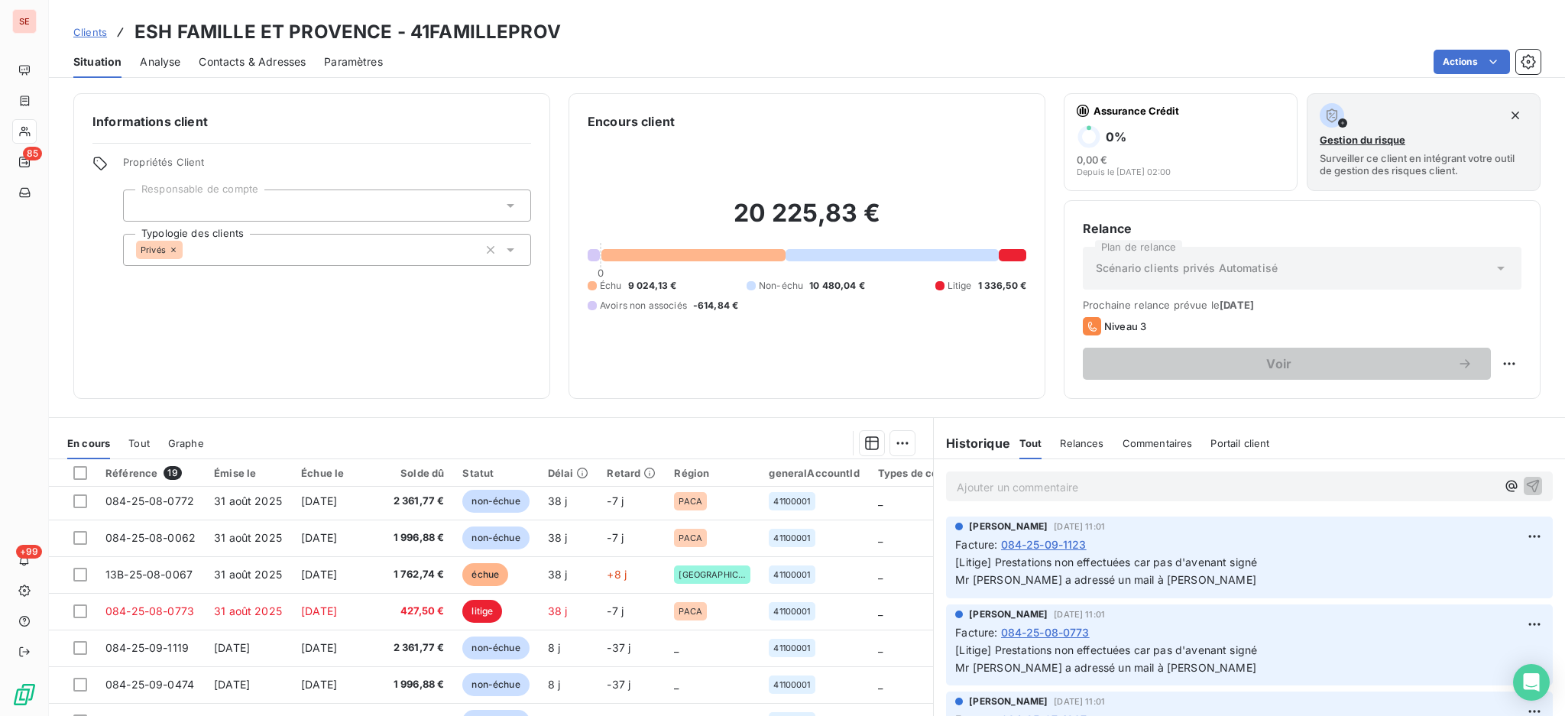
click at [992, 488] on p "Ajouter un commentaire ﻿" at bounding box center [1227, 487] width 540 height 19
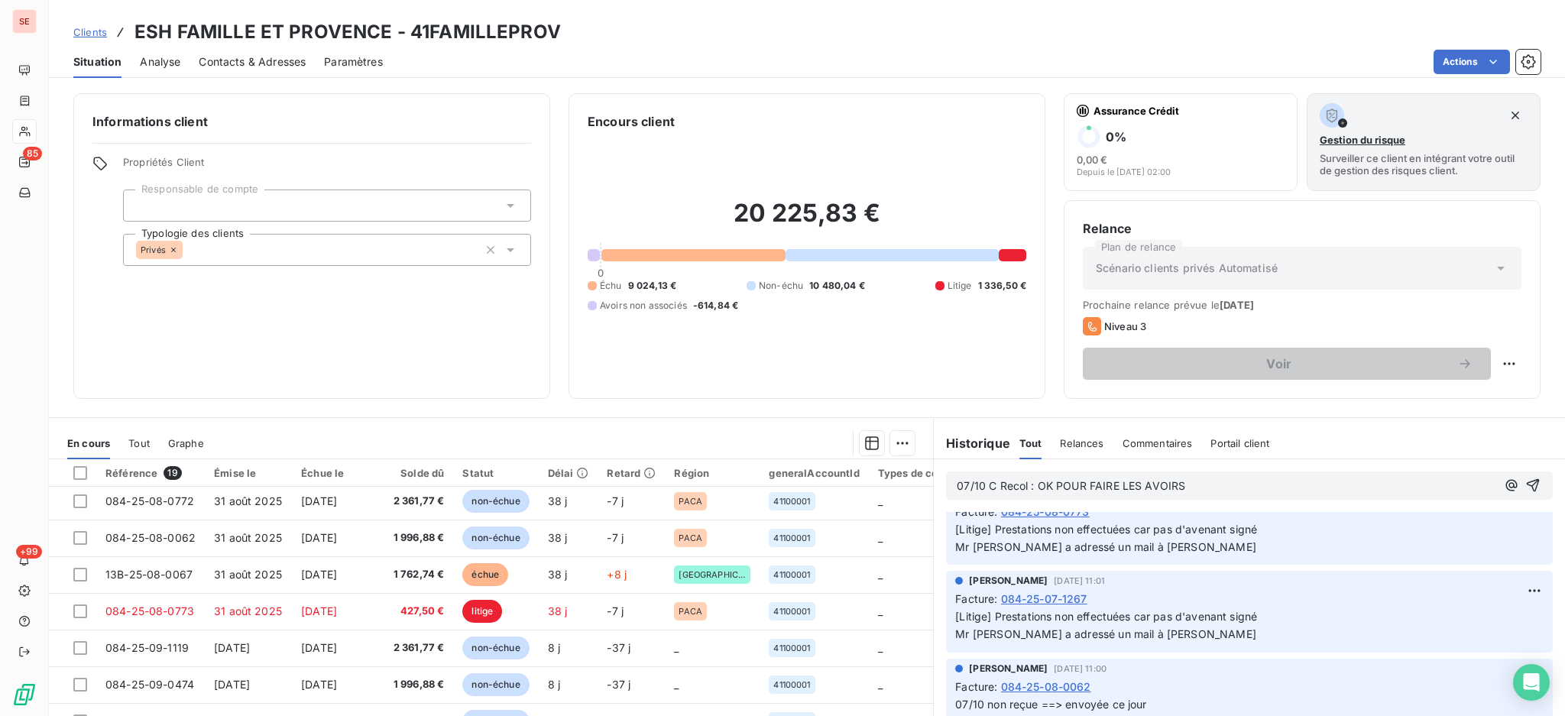
scroll to position [306, 0]
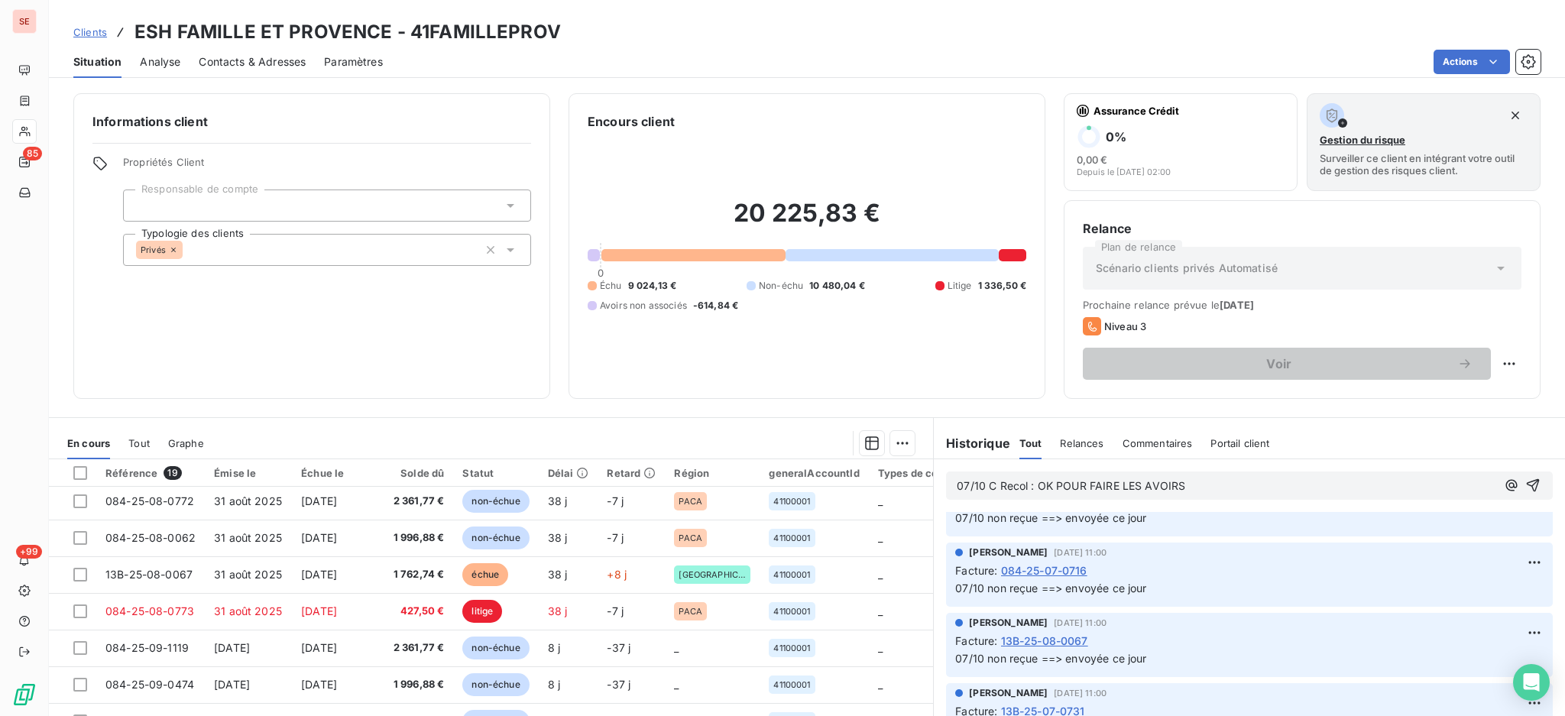
click at [1221, 486] on p "07/10 C Recol : OK POUR FAIRE LES AVOIRS" at bounding box center [1227, 487] width 540 height 18
drag, startPoint x: 1257, startPoint y: 485, endPoint x: 1248, endPoint y: 485, distance: 8.4
click at [1248, 485] on span "07/10 C Recol : OK POUR FAIRE LES AVOIRS - V23068421 - 427.50 €" at bounding box center [1135, 485] width 357 height 13
click at [1361, 486] on p "07/10 C Recol : OK POUR FAIRE LES AVOIRS - V23068421 CE de 427.50 €" at bounding box center [1227, 487] width 540 height 18
click at [1526, 478] on icon "button" at bounding box center [1533, 485] width 15 height 15
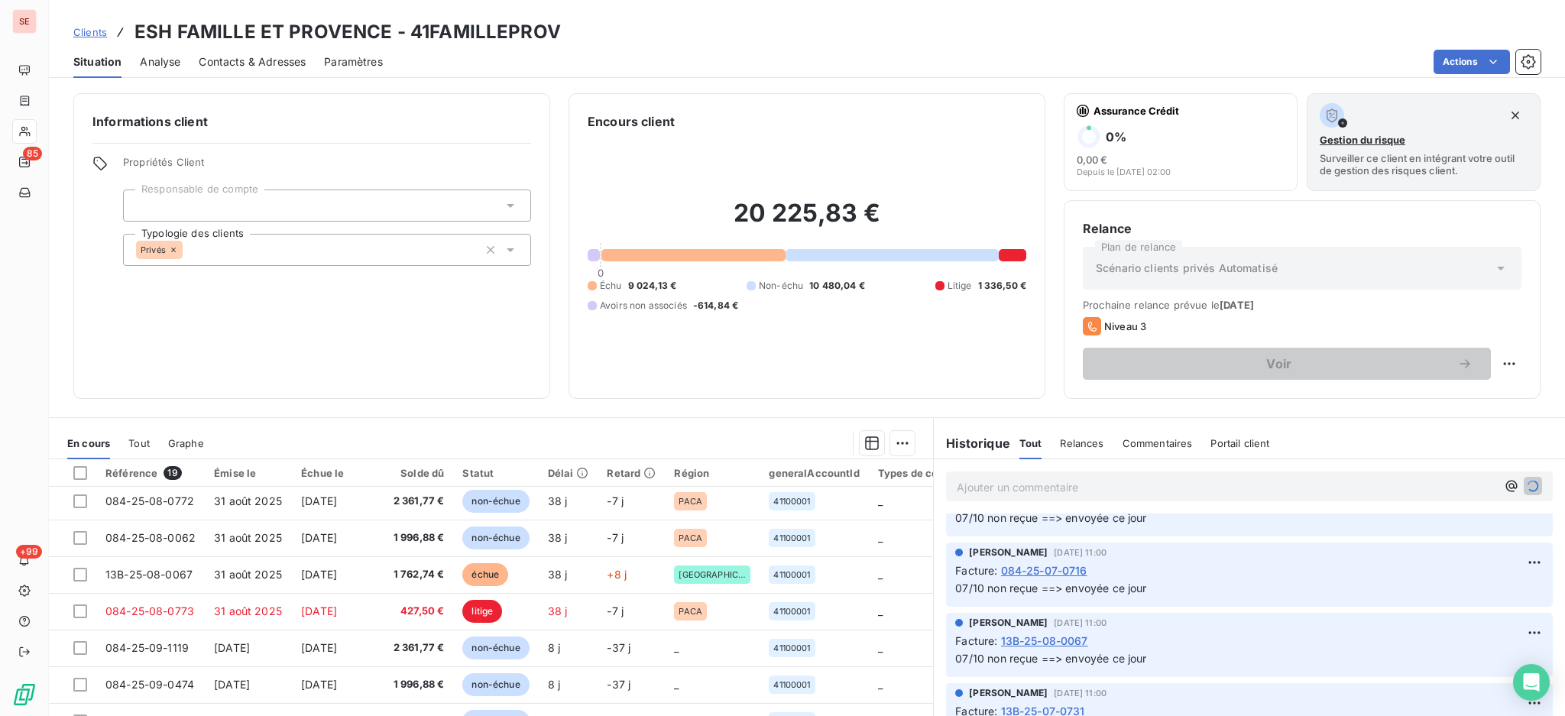
scroll to position [361, 0]
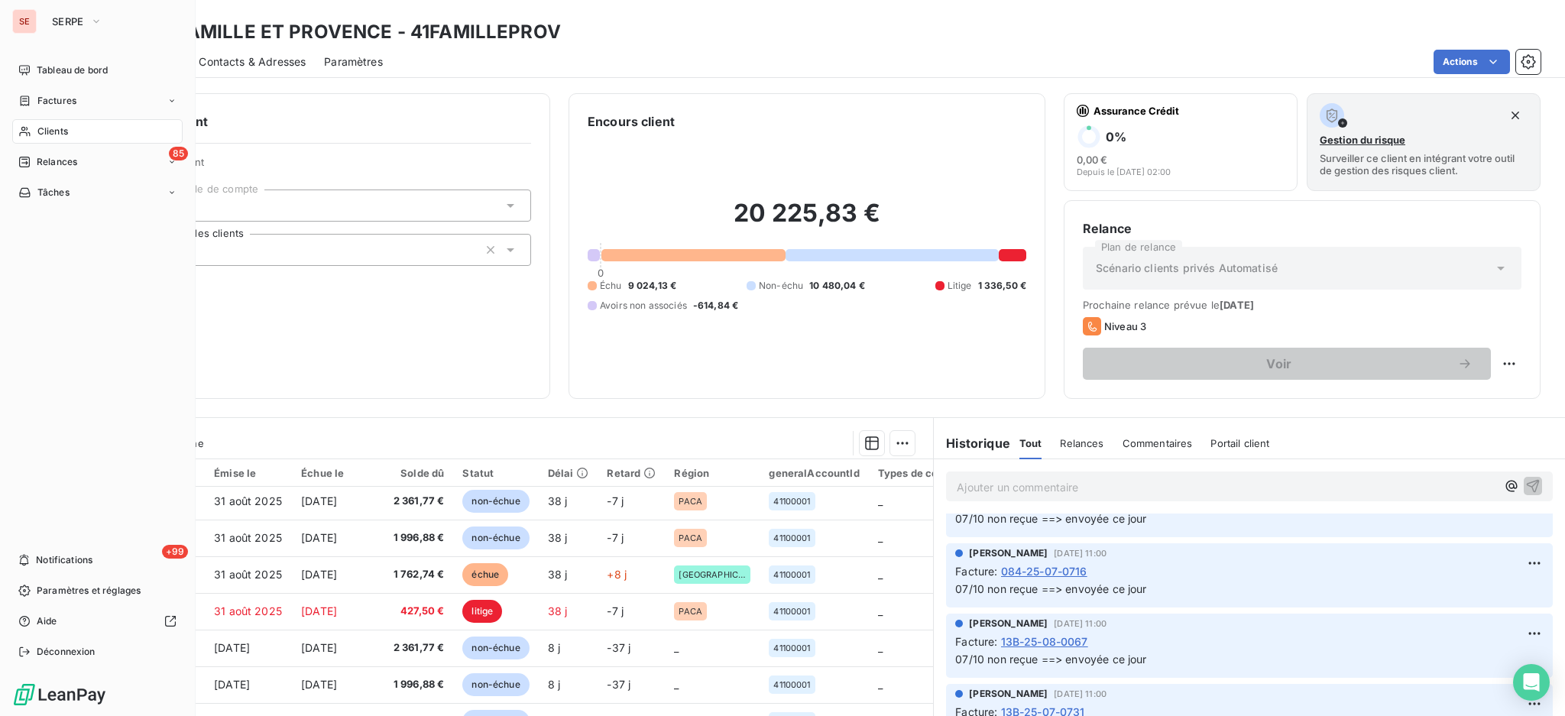
click at [45, 122] on div "Clients" at bounding box center [97, 131] width 170 height 24
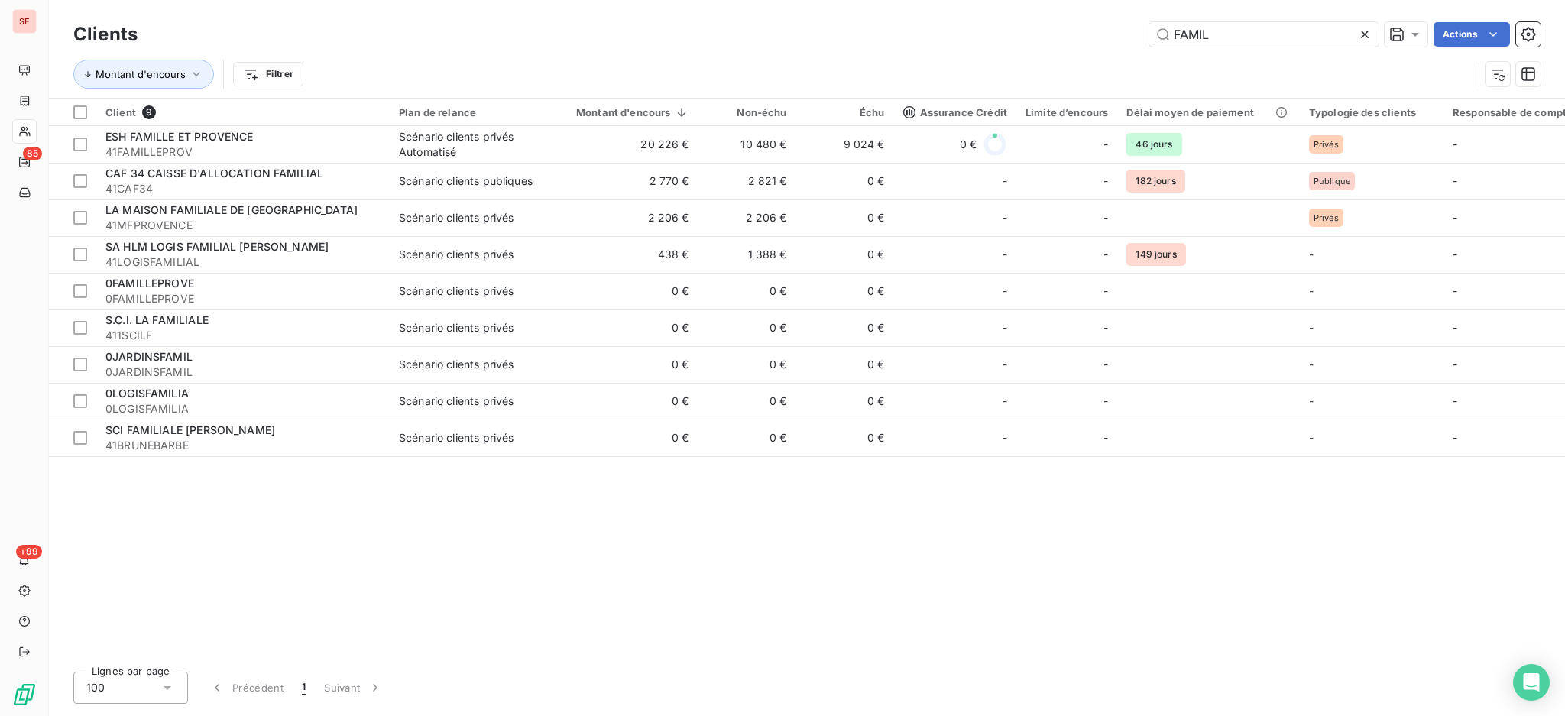
drag, startPoint x: 1221, startPoint y: 37, endPoint x: 1056, endPoint y: 16, distance: 166.5
click at [1069, 18] on div "Clients FAMIL Actions" at bounding box center [807, 34] width 1468 height 32
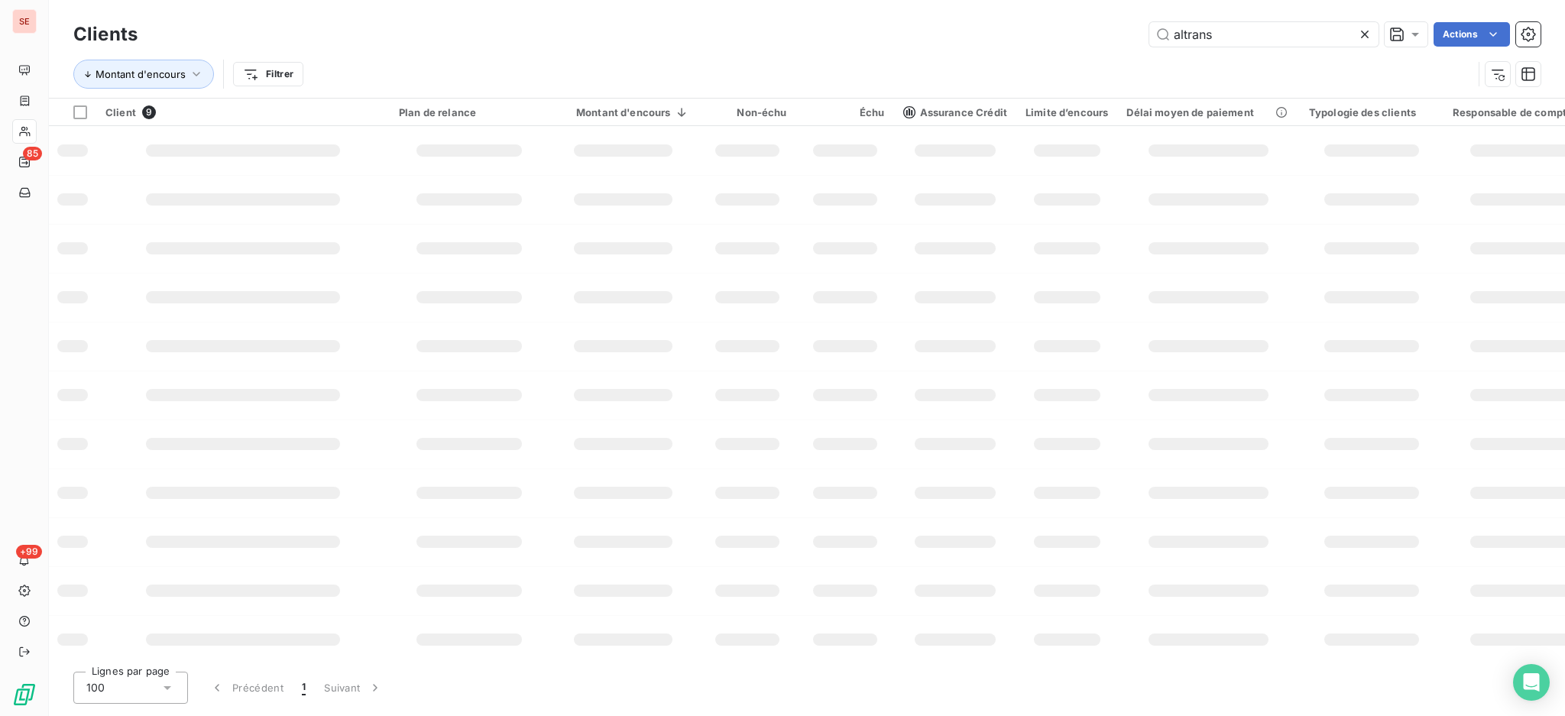
type input "altrans"
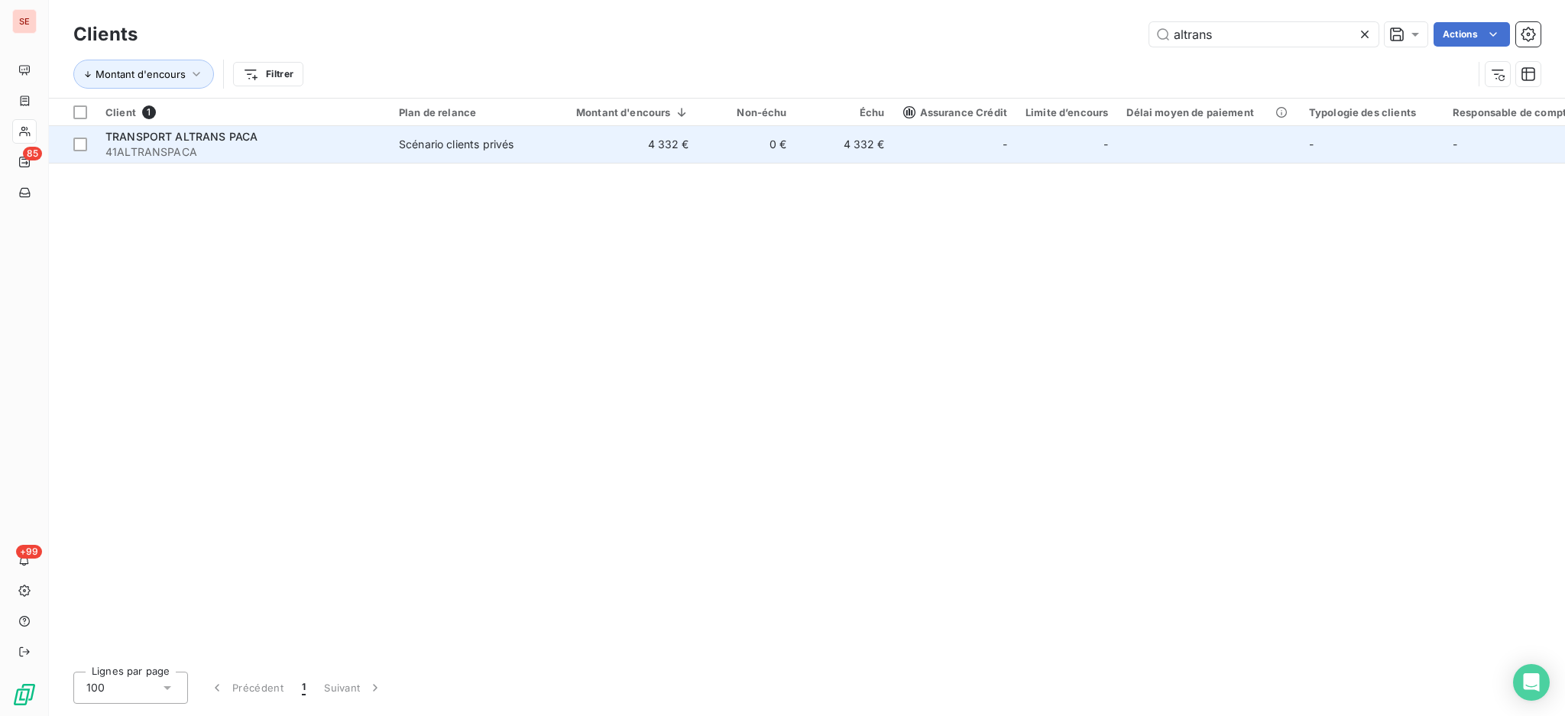
click at [362, 154] on span "41ALTRANSPACA" at bounding box center [242, 151] width 275 height 15
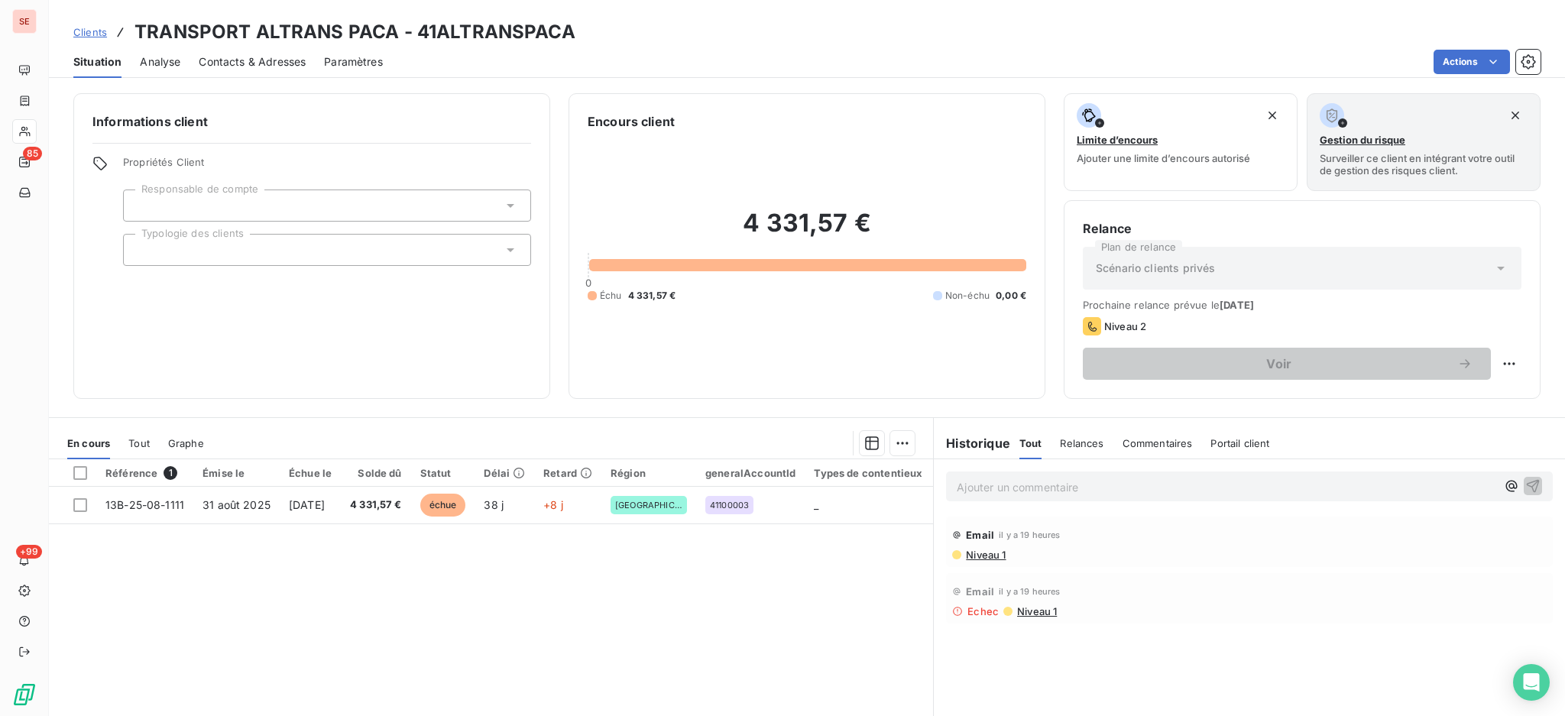
click at [278, 60] on span "Contacts & Adresses" at bounding box center [252, 61] width 107 height 15
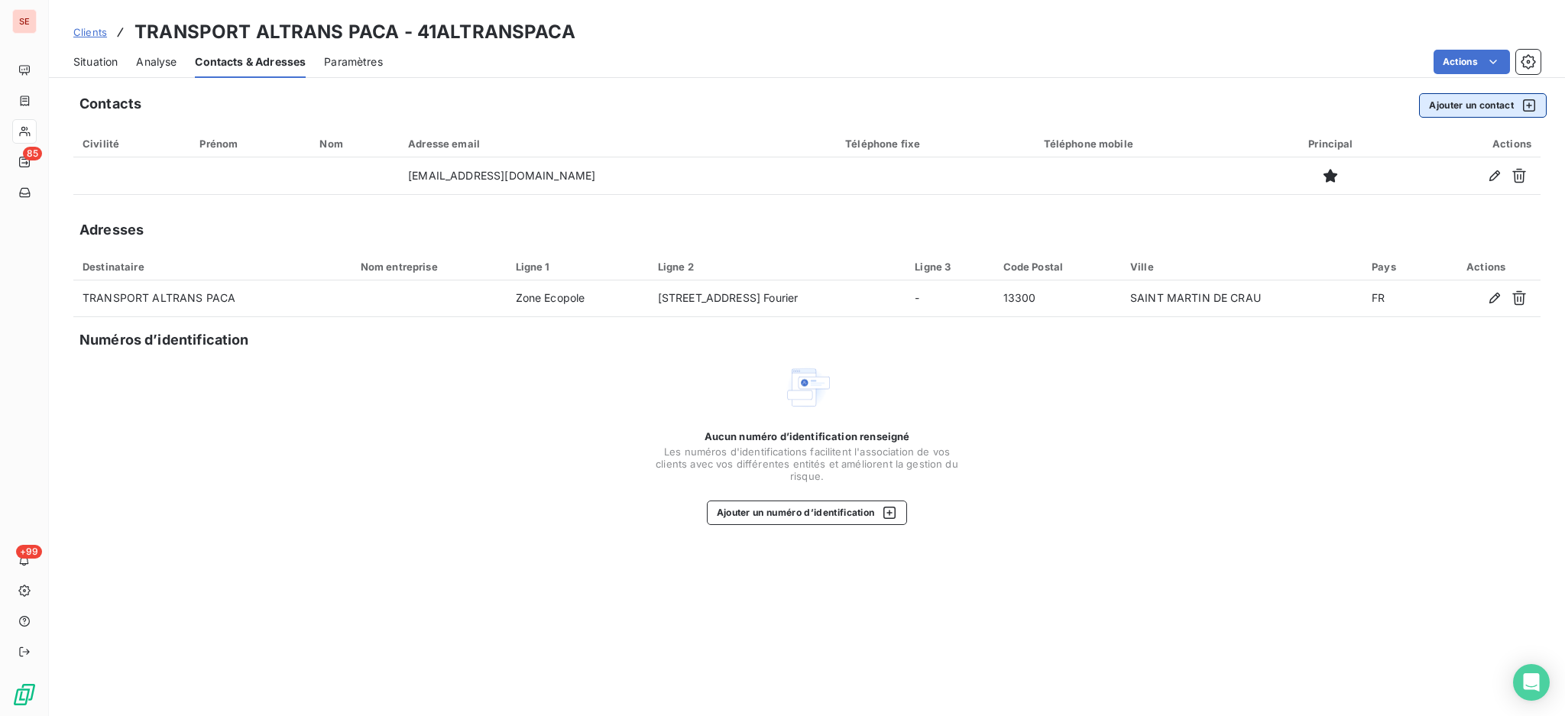
click at [1455, 102] on button "Ajouter un contact" at bounding box center [1483, 105] width 128 height 24
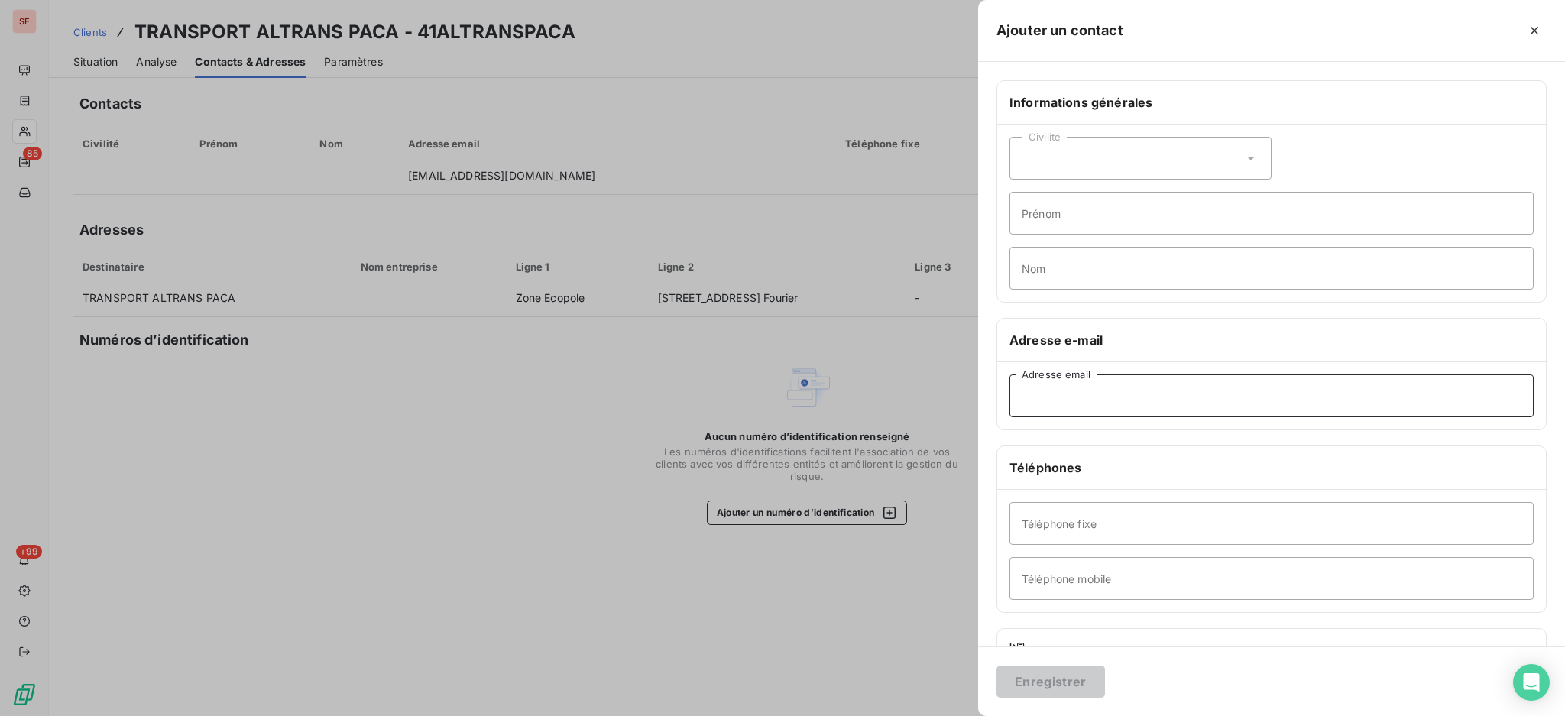
click at [1138, 404] on input "Adresse email" at bounding box center [1272, 396] width 524 height 43
paste input "[EMAIL_ADDRESS][DOMAIN_NAME]"
type input "[EMAIL_ADDRESS][DOMAIN_NAME]"
click at [1049, 524] on input "Téléphone fixe" at bounding box center [1272, 523] width 524 height 43
paste input "[PHONE_NUMBER]"
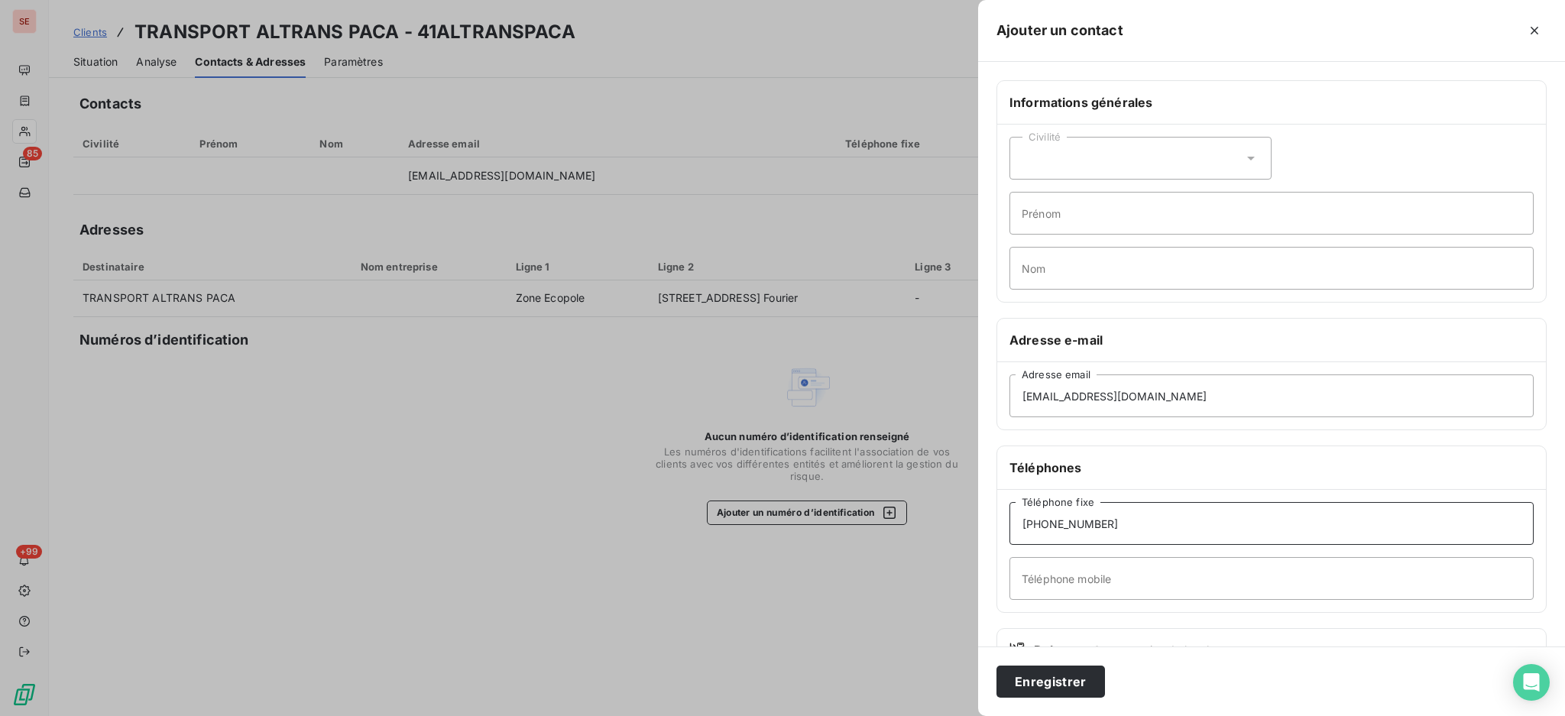
type input "[PHONE_NUMBER]"
click at [1116, 203] on input "Prénom" at bounding box center [1272, 213] width 524 height 43
type input "s"
click at [1072, 673] on button "Enregistrer" at bounding box center [1051, 682] width 109 height 32
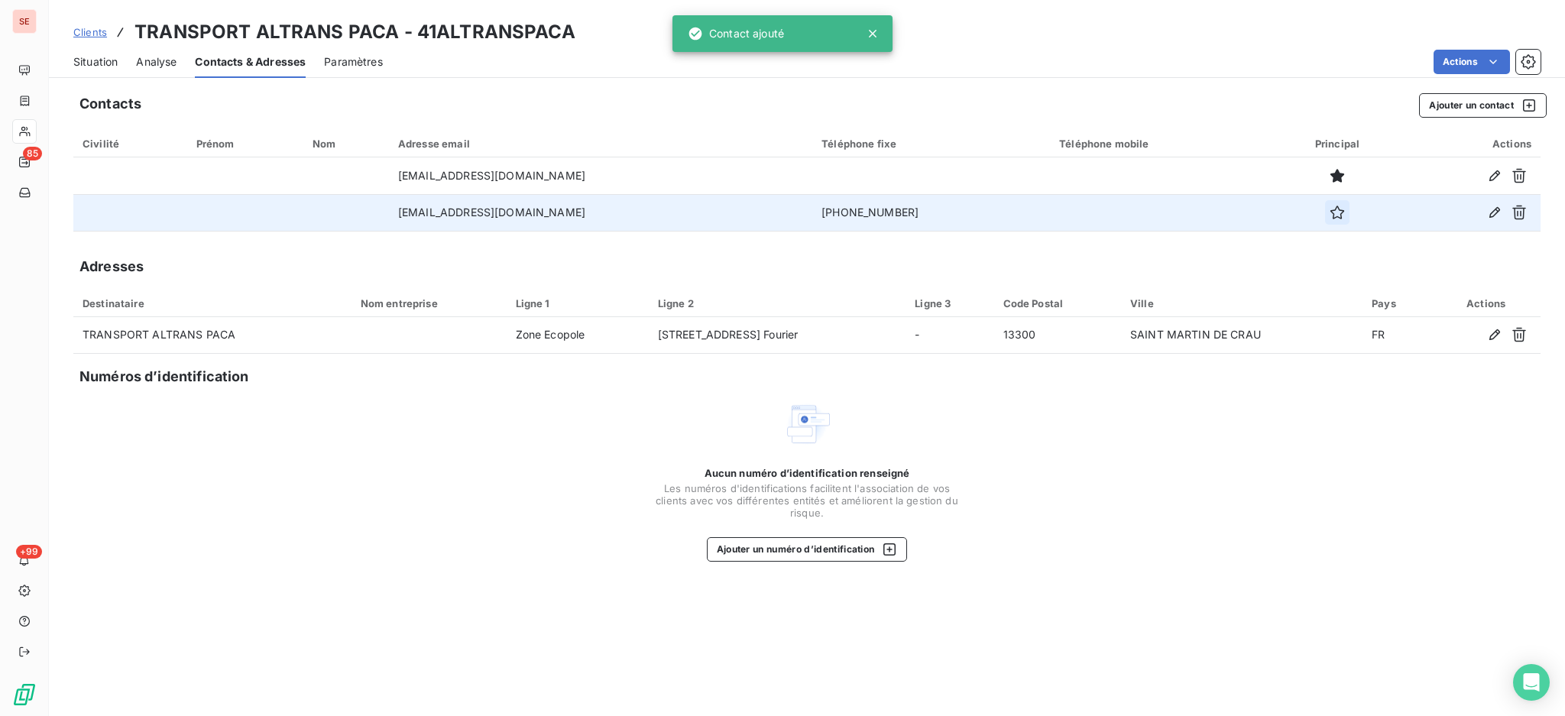
click at [1330, 214] on icon "button" at bounding box center [1337, 212] width 15 height 15
click at [116, 65] on span "Situation" at bounding box center [95, 61] width 44 height 15
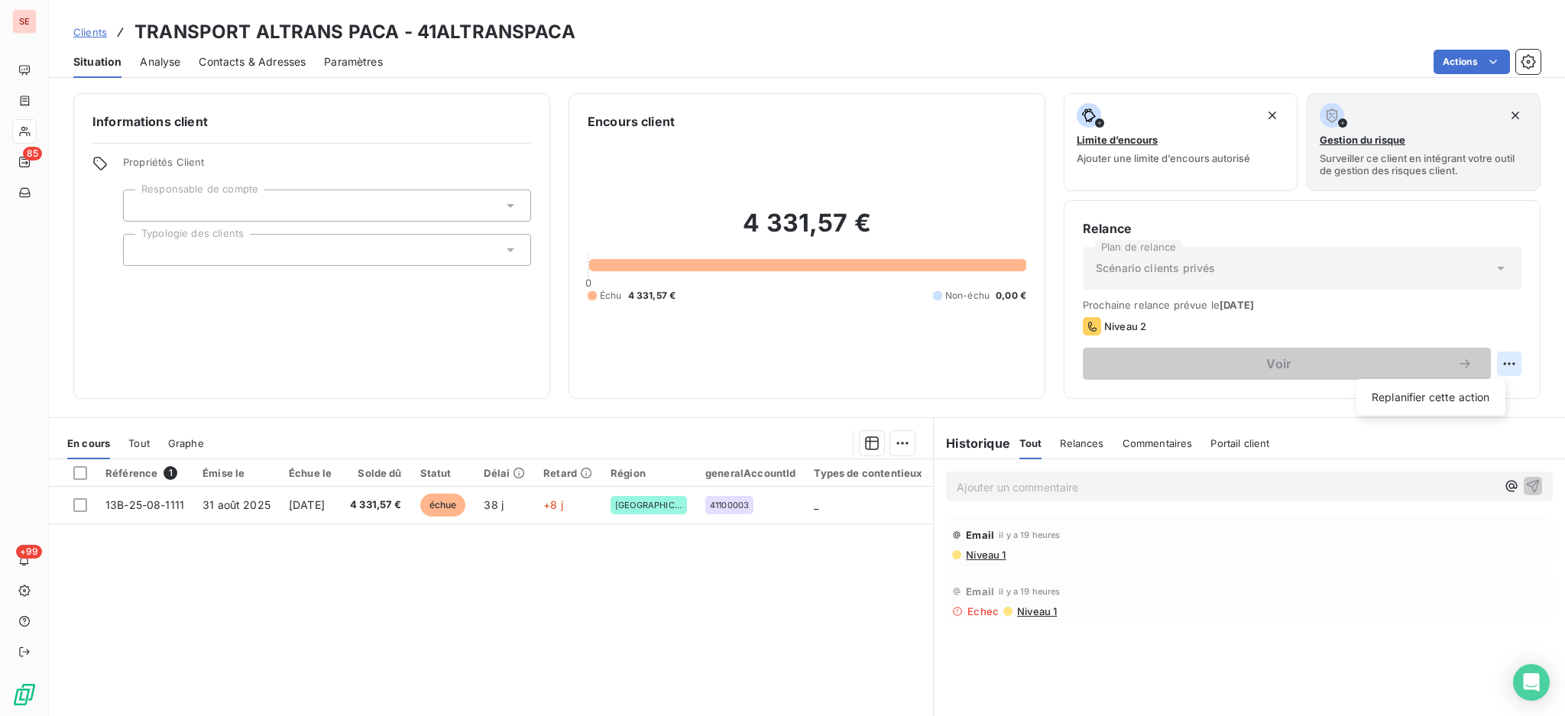
click at [1493, 359] on html "SE 85 +99 Clients TRANSPORT ALTRANS PACA - 41ALTRANSPACA Situation Analyse Cont…" at bounding box center [782, 358] width 1565 height 716
click at [1469, 391] on div "Replanifier cette action" at bounding box center [1431, 397] width 137 height 24
select select "9"
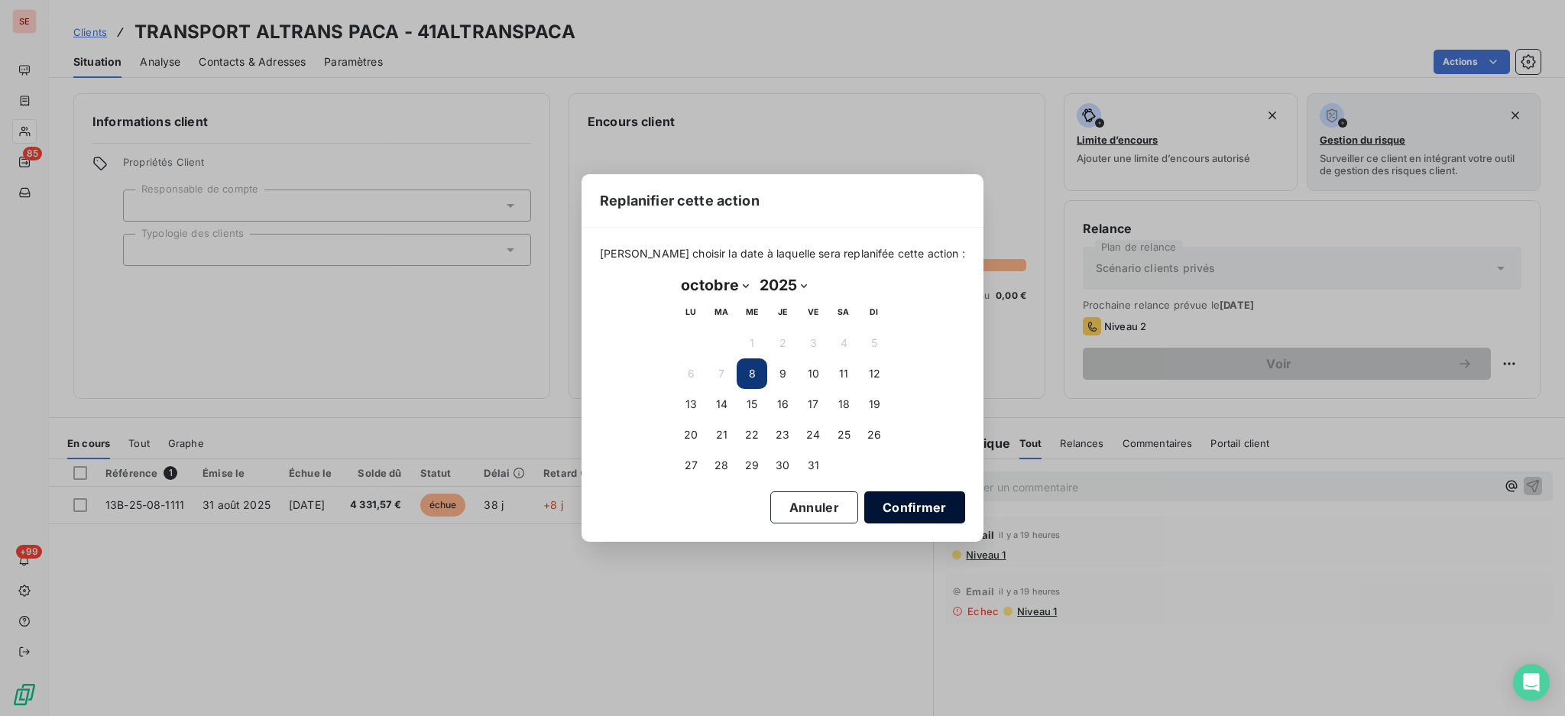
click at [871, 495] on button "Confirmer" at bounding box center [915, 507] width 101 height 32
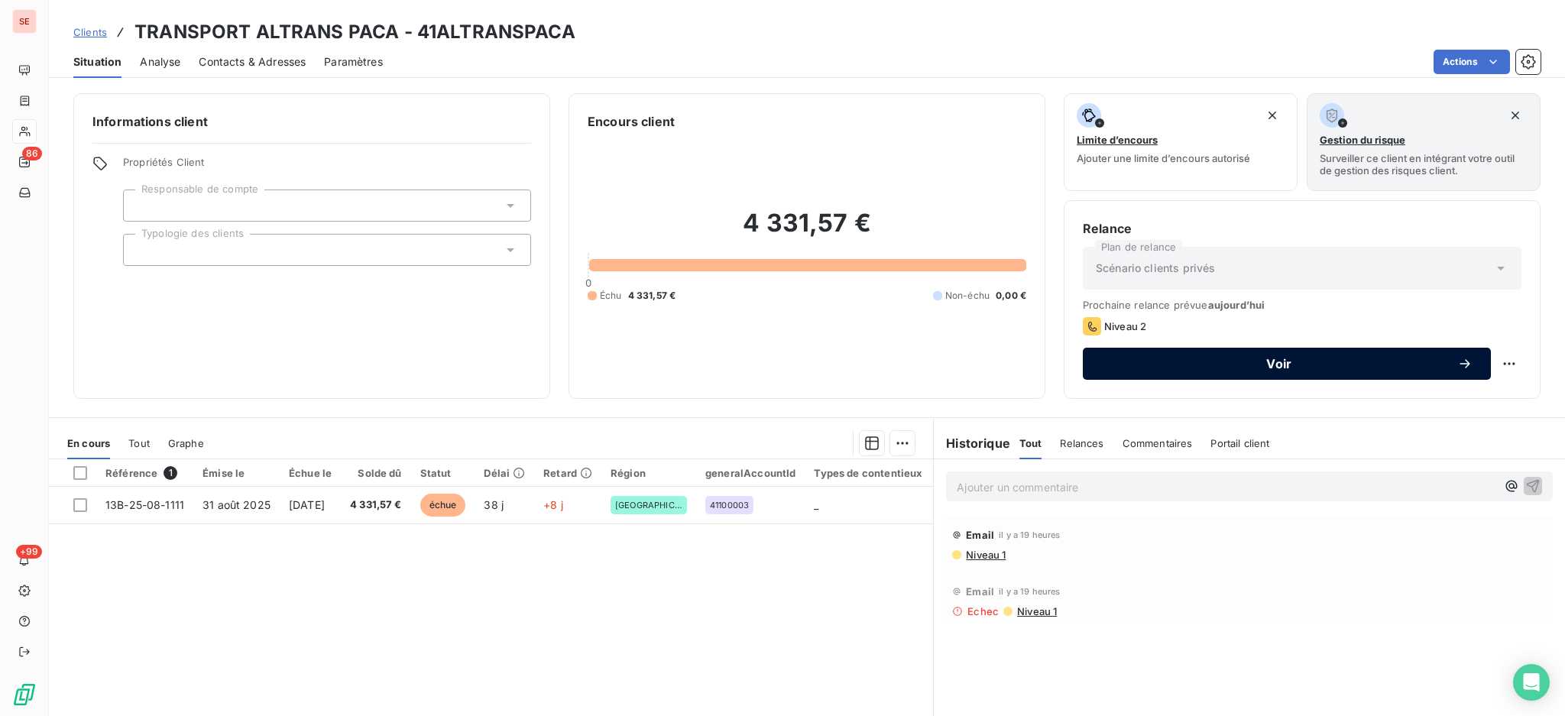
click at [1126, 359] on span "Voir" at bounding box center [1279, 364] width 356 height 12
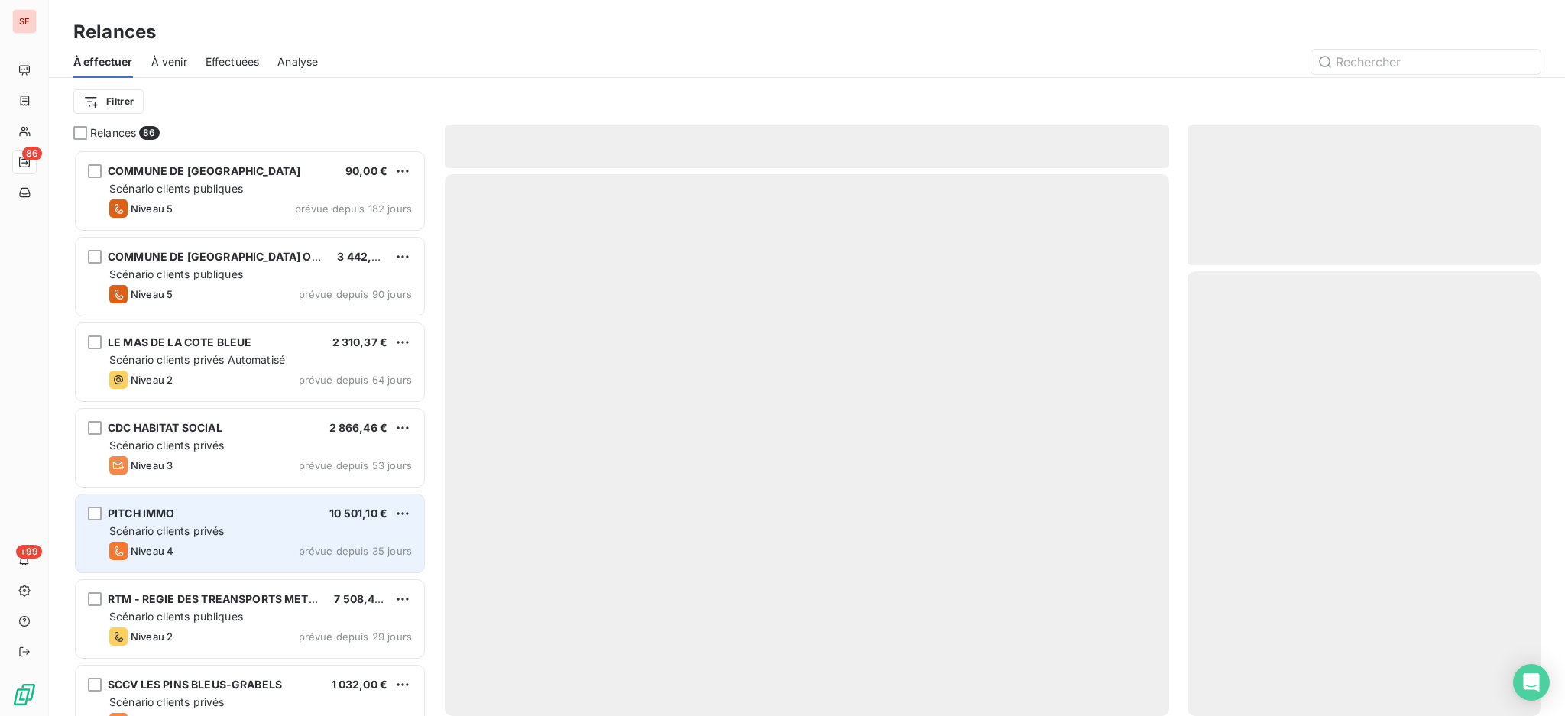
scroll to position [552, 337]
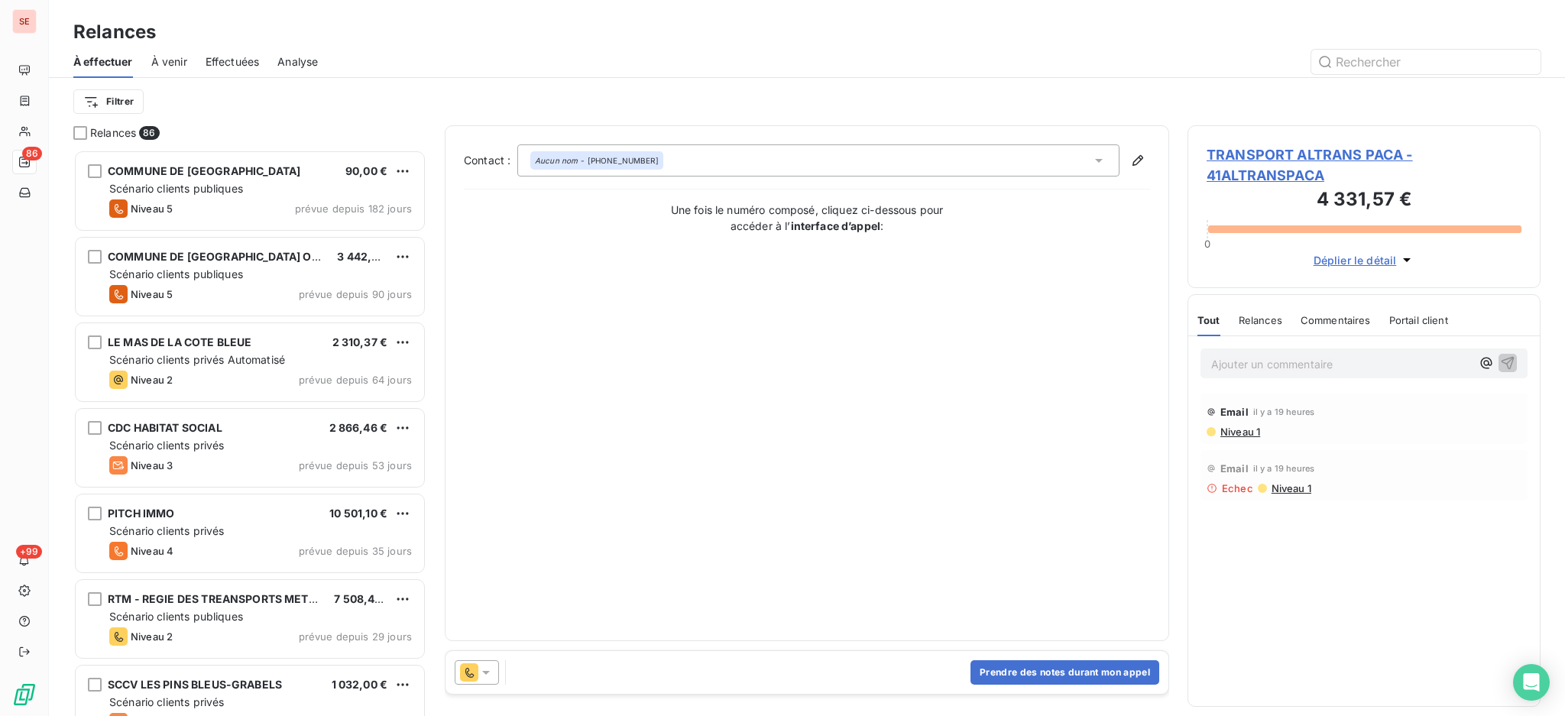
click at [485, 670] on icon at bounding box center [485, 672] width 15 height 15
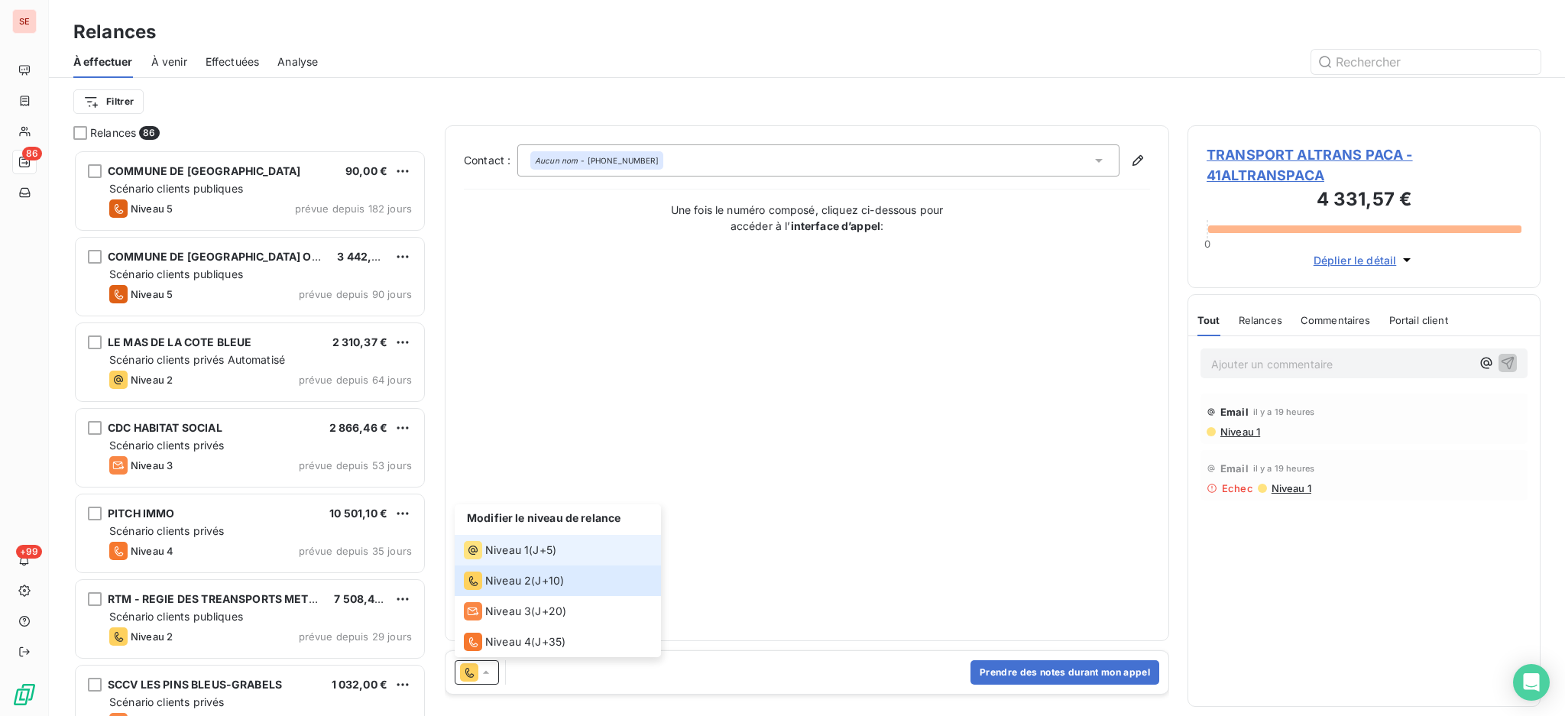
click at [487, 550] on span "Niveau 1" at bounding box center [507, 550] width 44 height 15
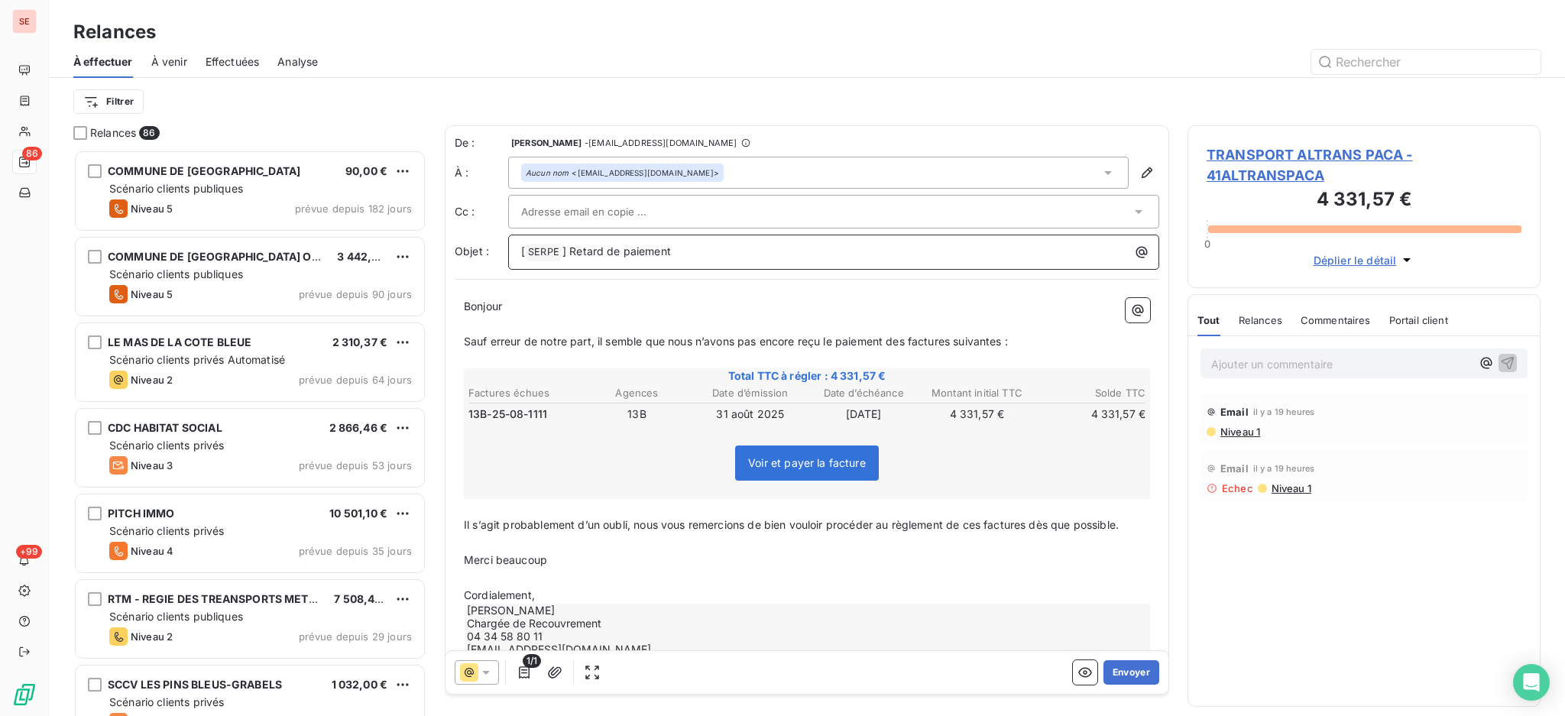
click at [671, 248] on p "[ SERPE ﻿ ] Retard de paiement" at bounding box center [837, 252] width 633 height 18
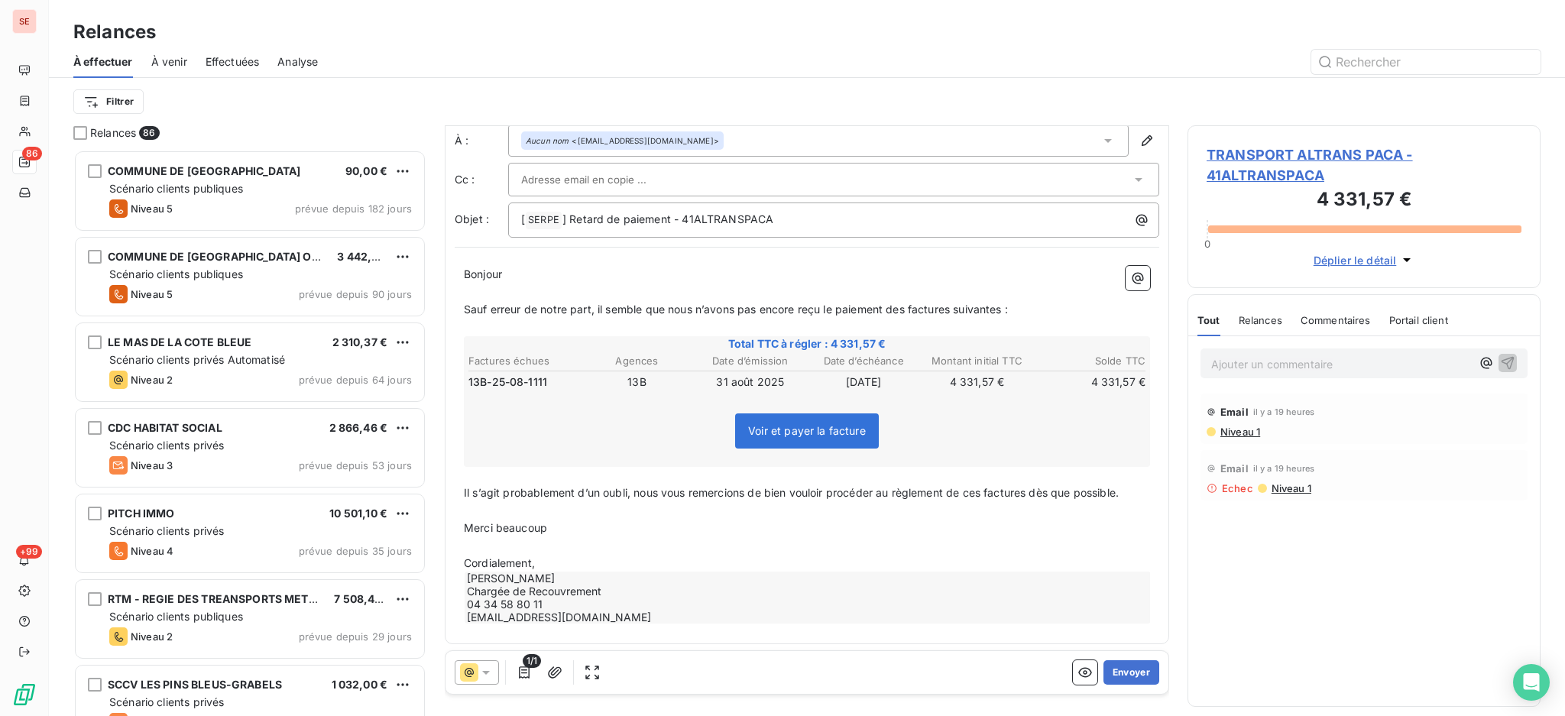
click at [592, 561] on p "Cordialement," at bounding box center [807, 564] width 686 height 18
click at [1111, 668] on button "Envoyer" at bounding box center [1132, 672] width 56 height 24
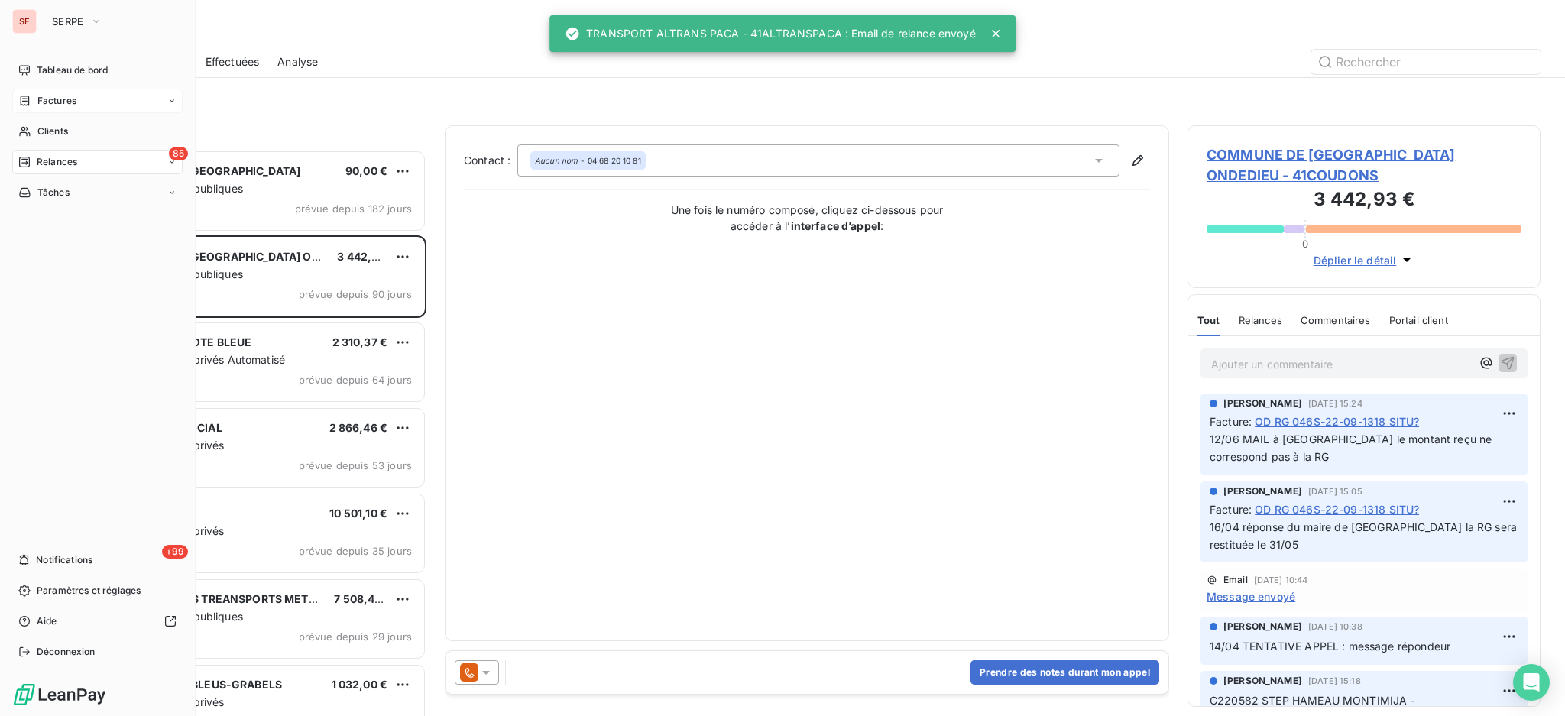
click at [37, 101] on span "Factures" at bounding box center [56, 101] width 39 height 14
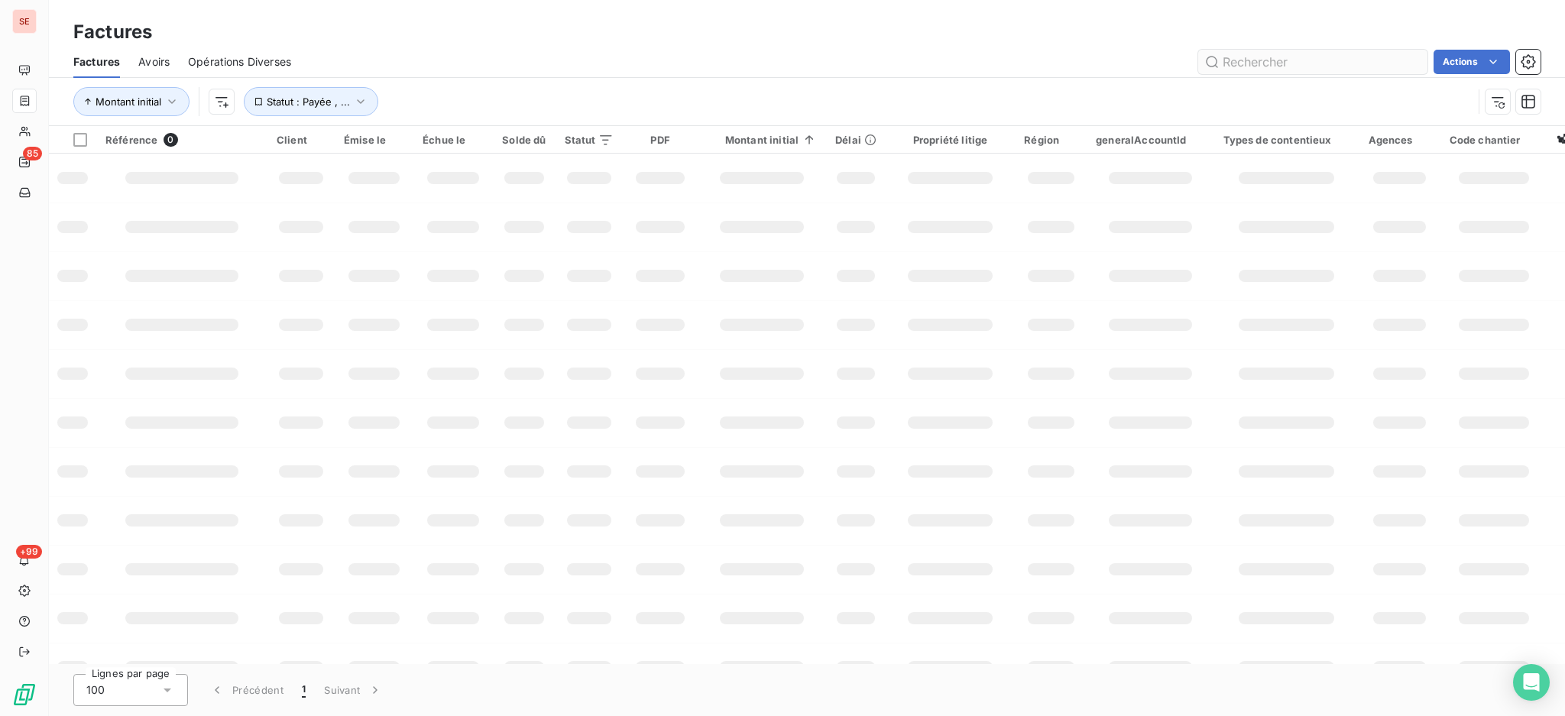
click at [1276, 60] on input "text" at bounding box center [1313, 62] width 229 height 24
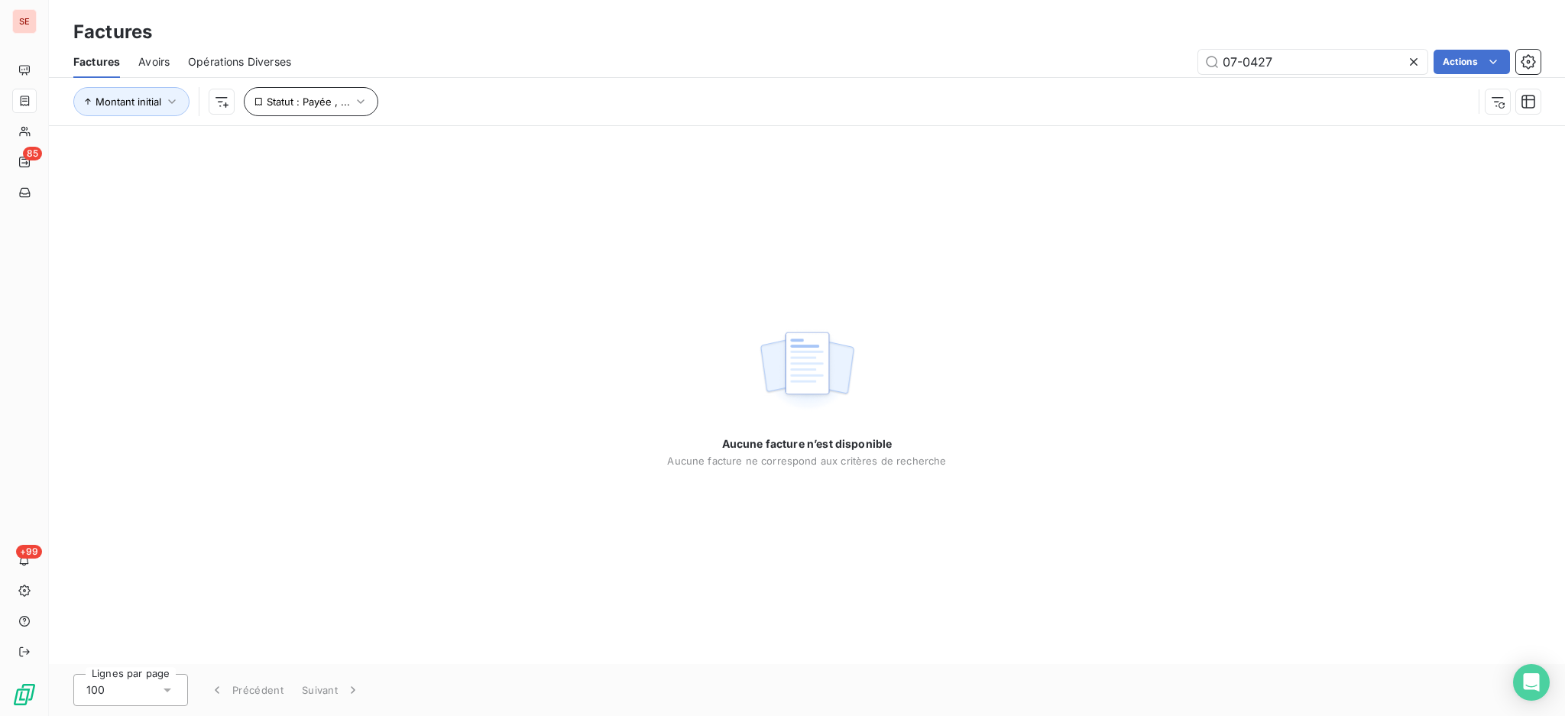
type input "07-0427"
click at [362, 99] on icon "button" at bounding box center [361, 101] width 8 height 5
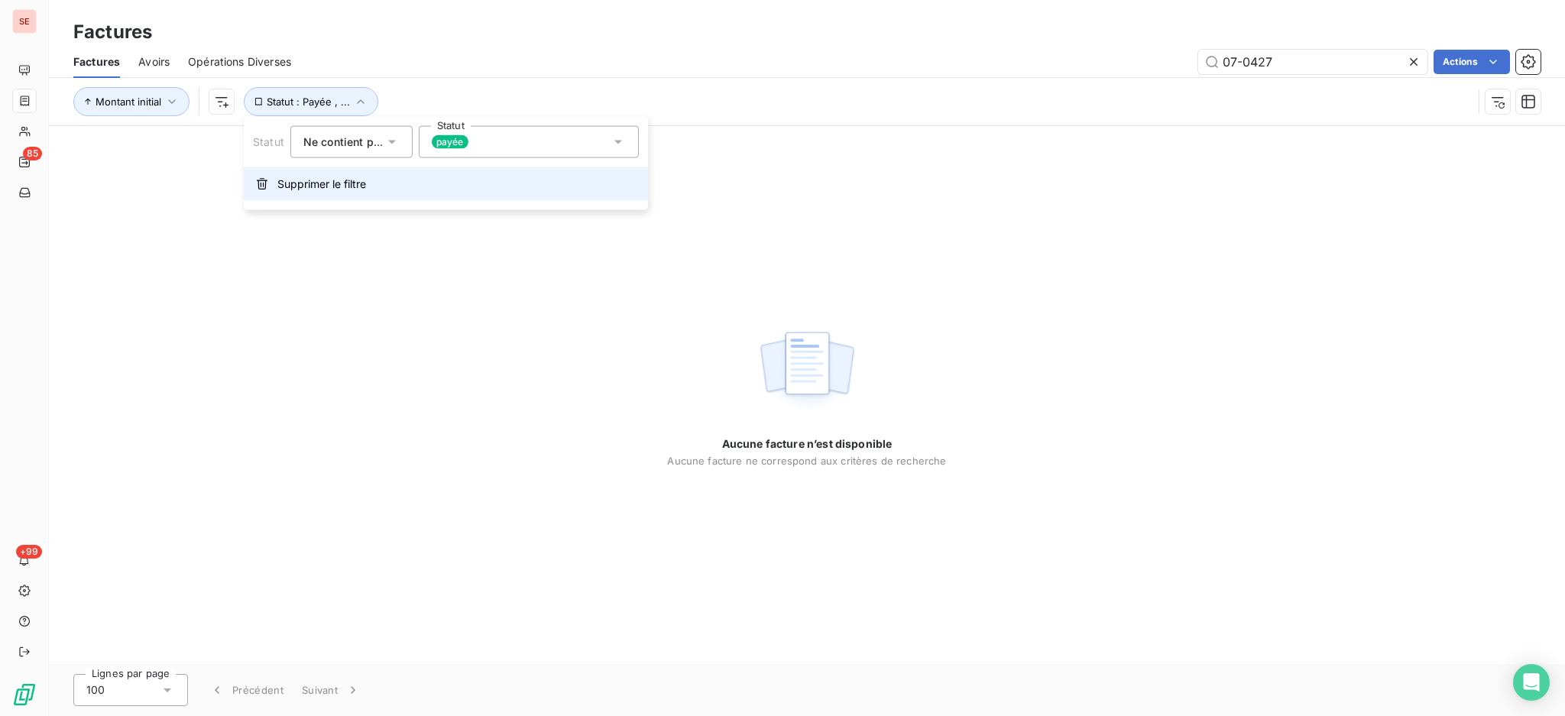
click at [349, 180] on span "Supprimer le filtre" at bounding box center [321, 184] width 89 height 15
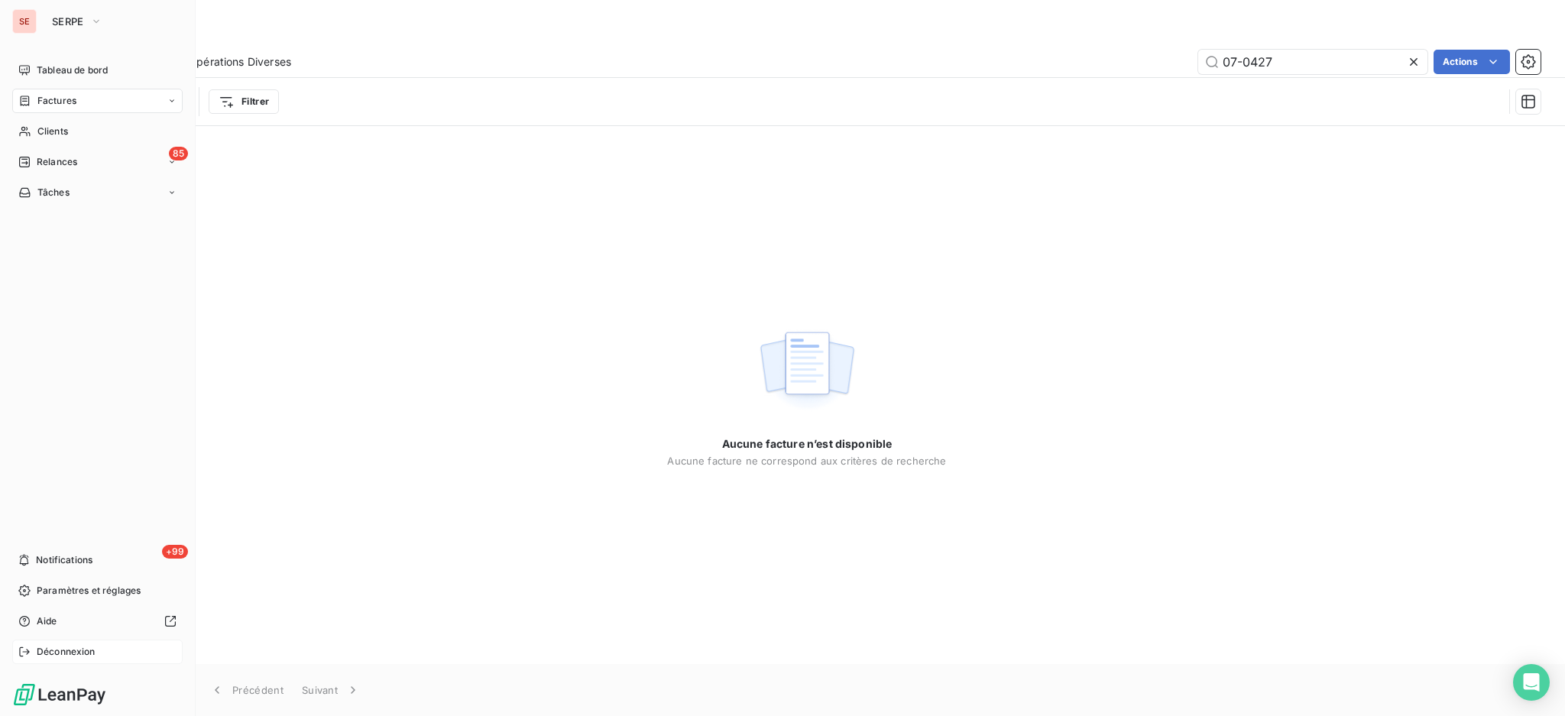
click at [54, 650] on span "Déconnexion" at bounding box center [66, 652] width 59 height 14
